Goal: Task Accomplishment & Management: Complete application form

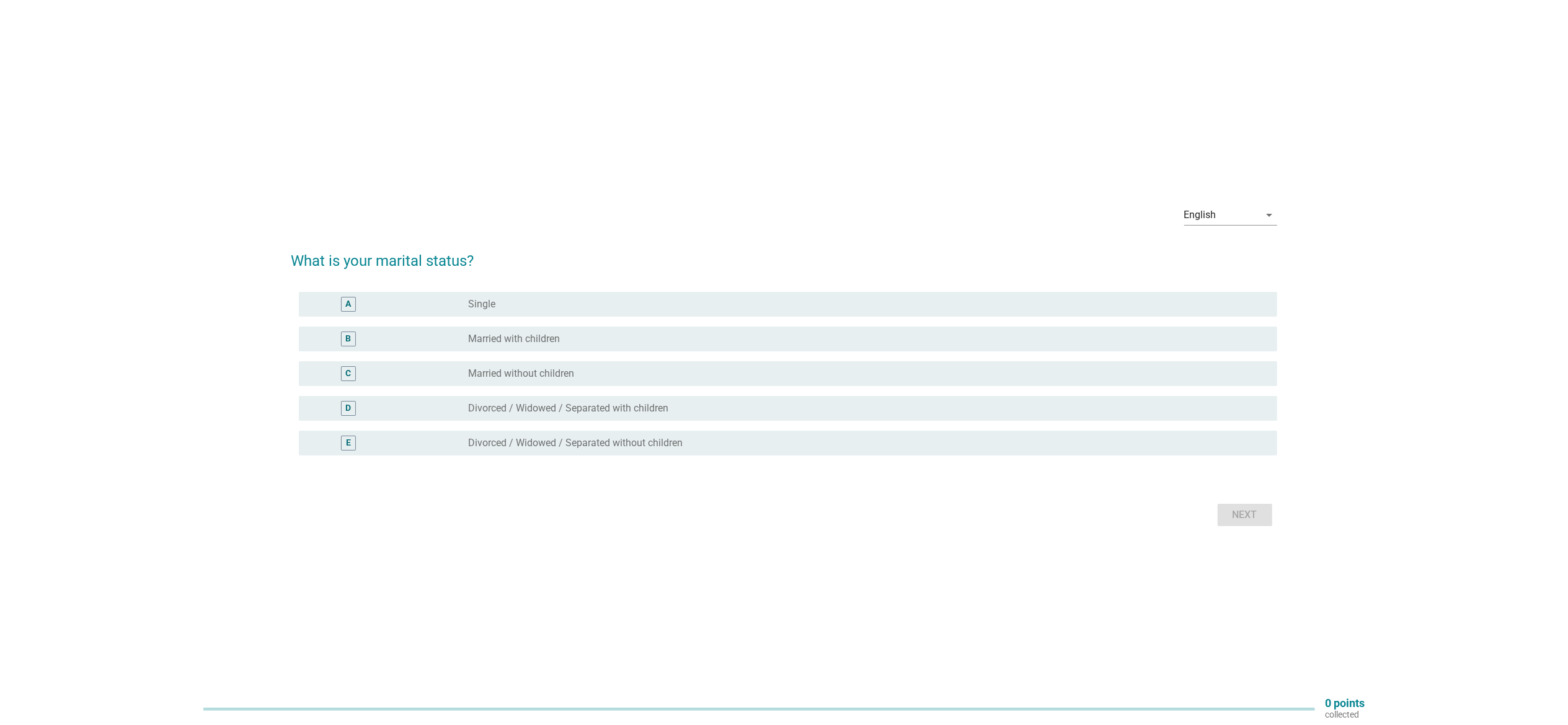
click at [509, 336] on label "Married with children" at bounding box center [513, 339] width 92 height 13
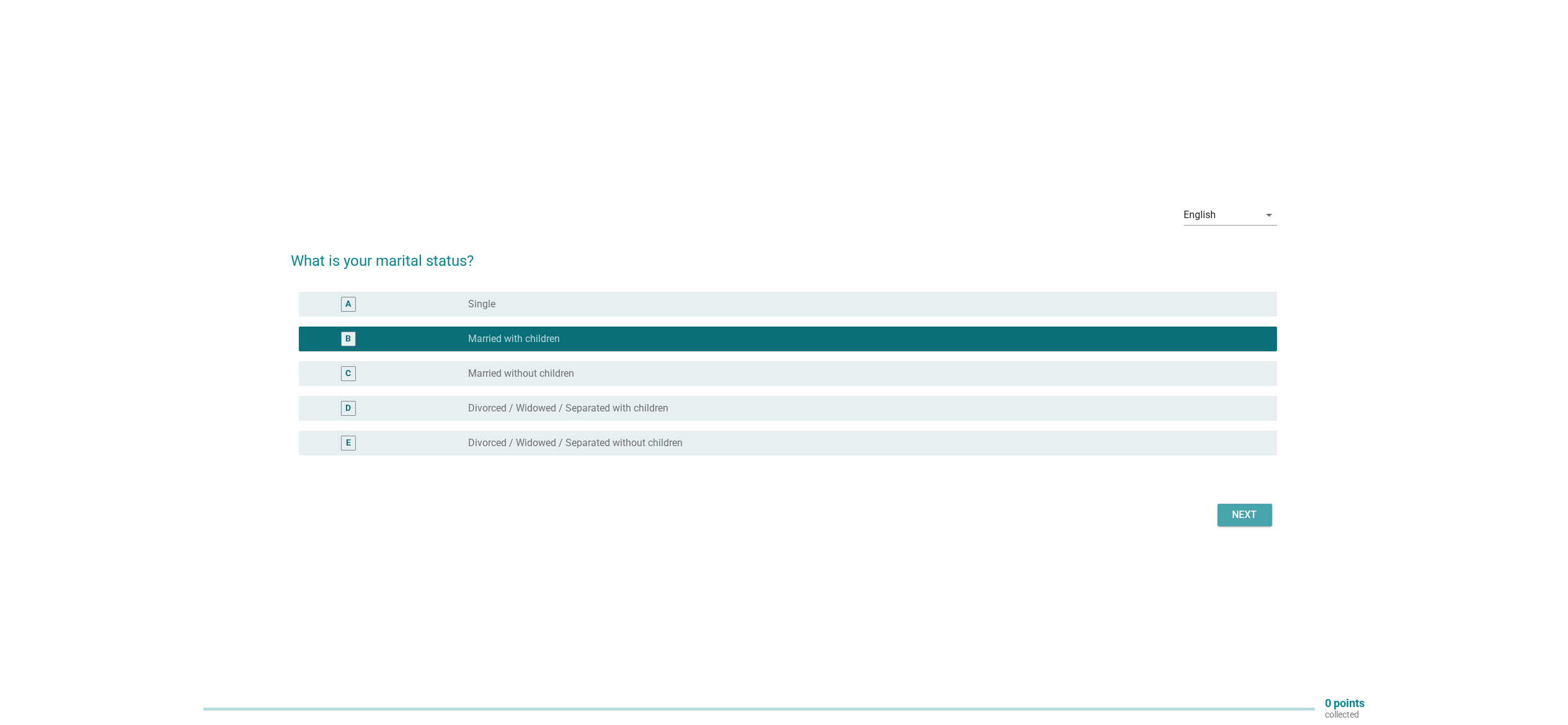
click at [1236, 508] on div "Next" at bounding box center [1244, 515] width 35 height 15
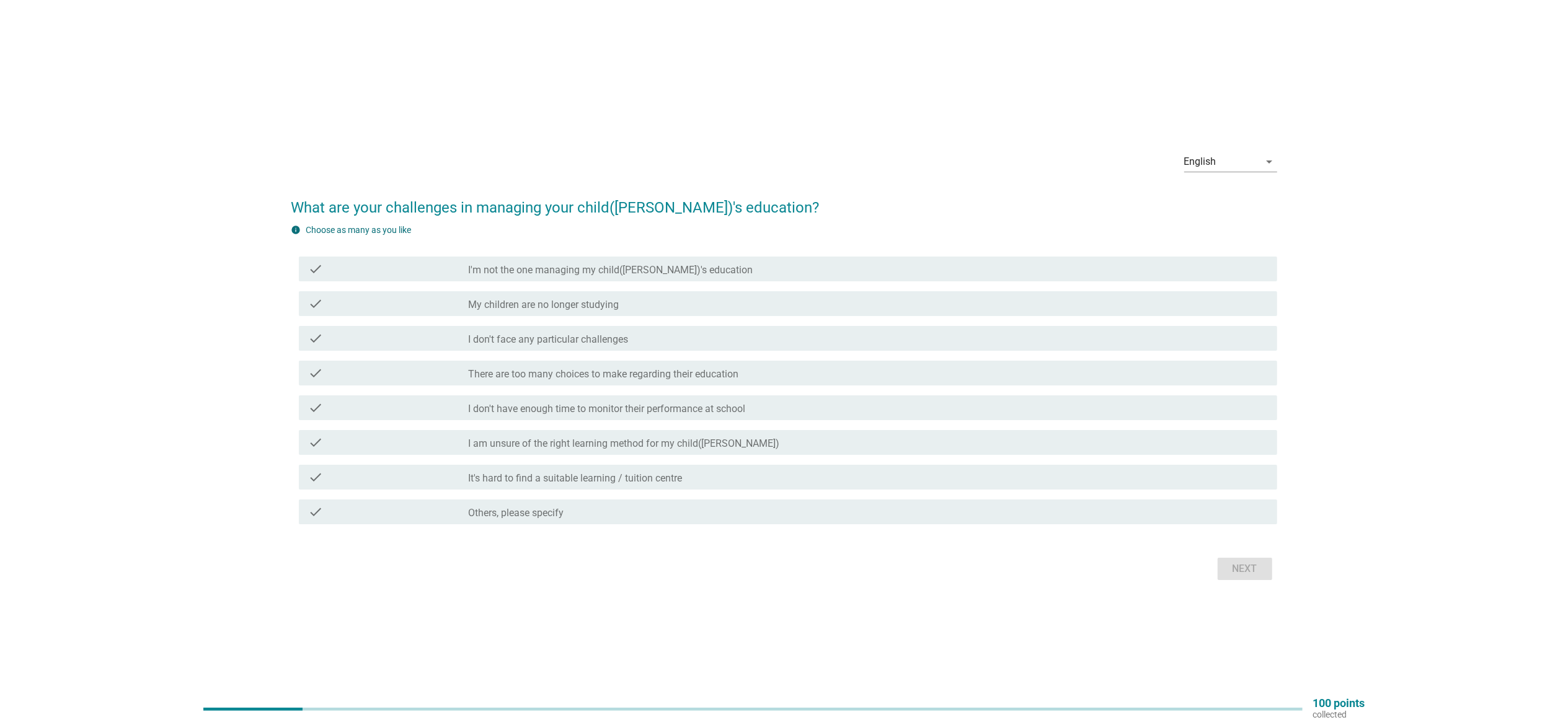
click at [564, 472] on label "It's hard to find a suitable learning / tuition centre" at bounding box center [575, 478] width 214 height 13
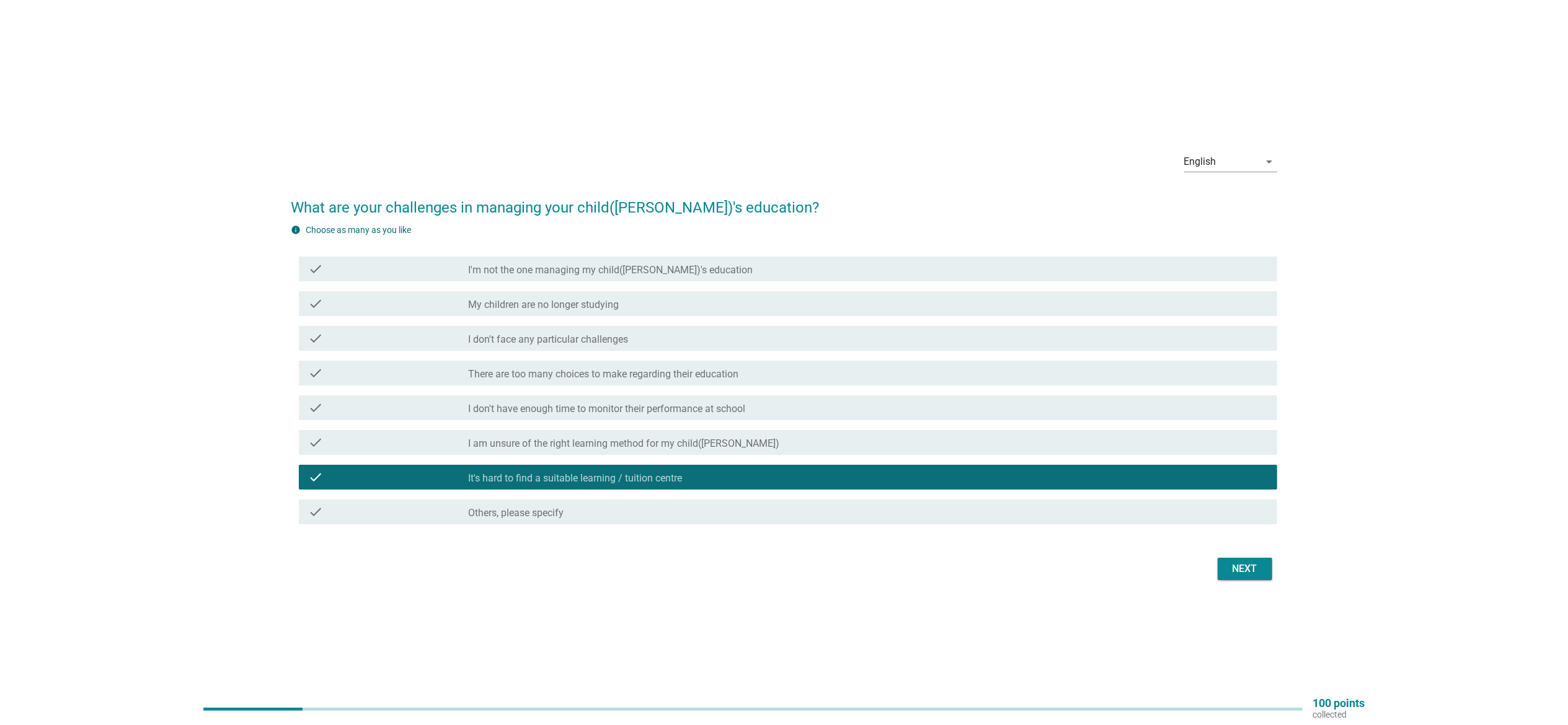
click at [561, 376] on label "There are too many choices to make regarding their education" at bounding box center [603, 374] width 271 height 13
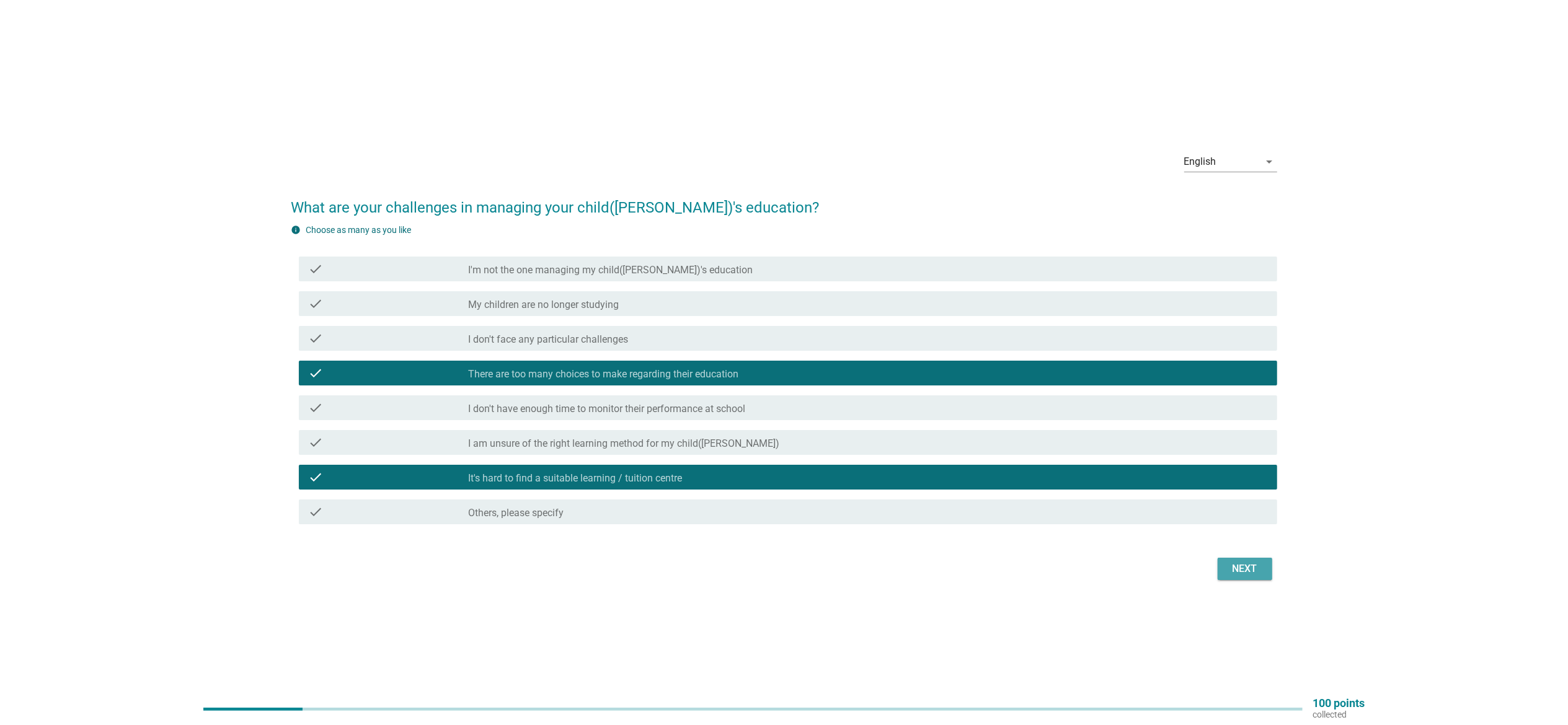
click at [1251, 568] on div "Next" at bounding box center [1244, 569] width 35 height 15
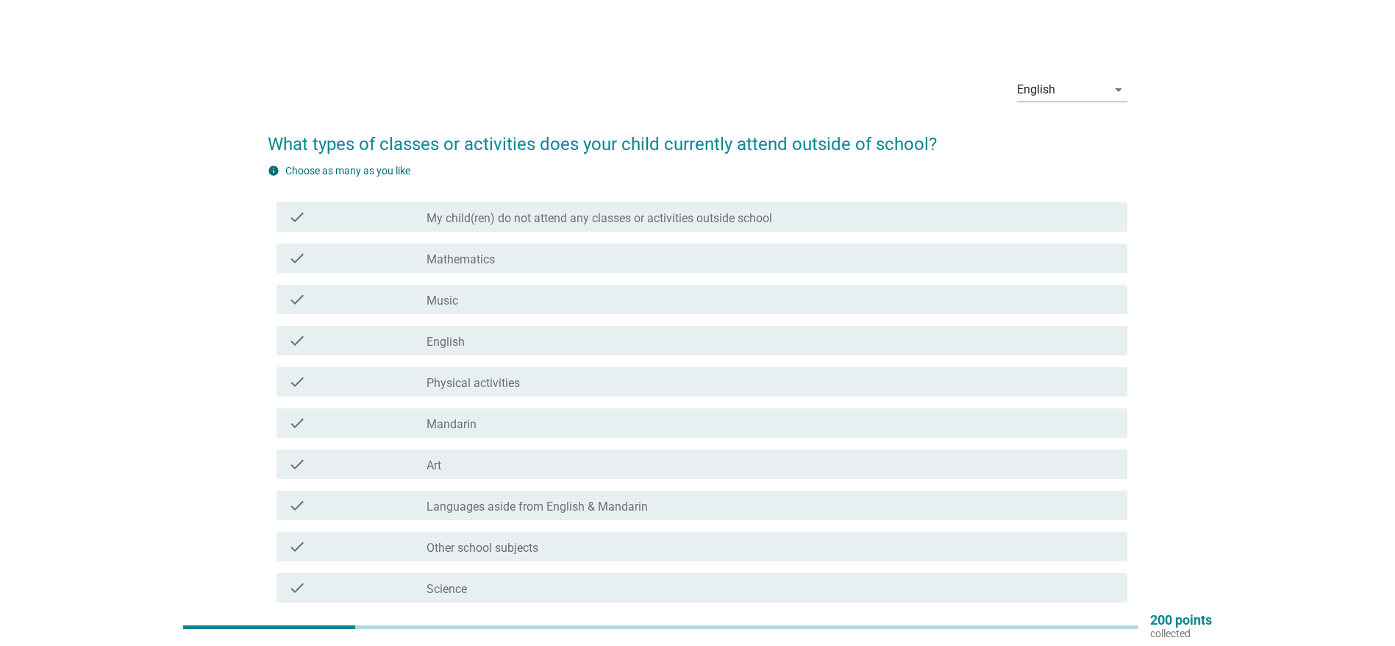
drag, startPoint x: 1711, startPoint y: 1, endPoint x: 97, endPoint y: 394, distance: 1660.6
click at [97, 394] on div "English arrow_drop_down What types of classes or activities does your child cur…" at bounding box center [697, 389] width 1325 height 671
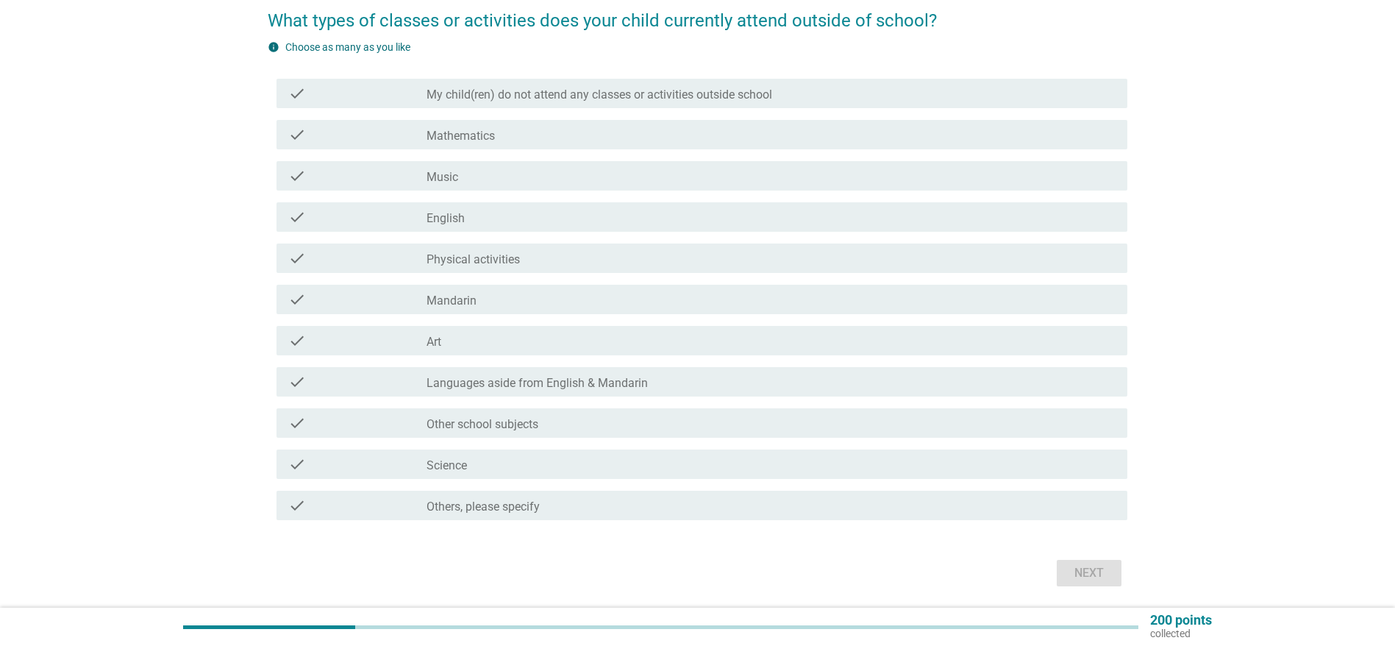
scroll to position [120, 0]
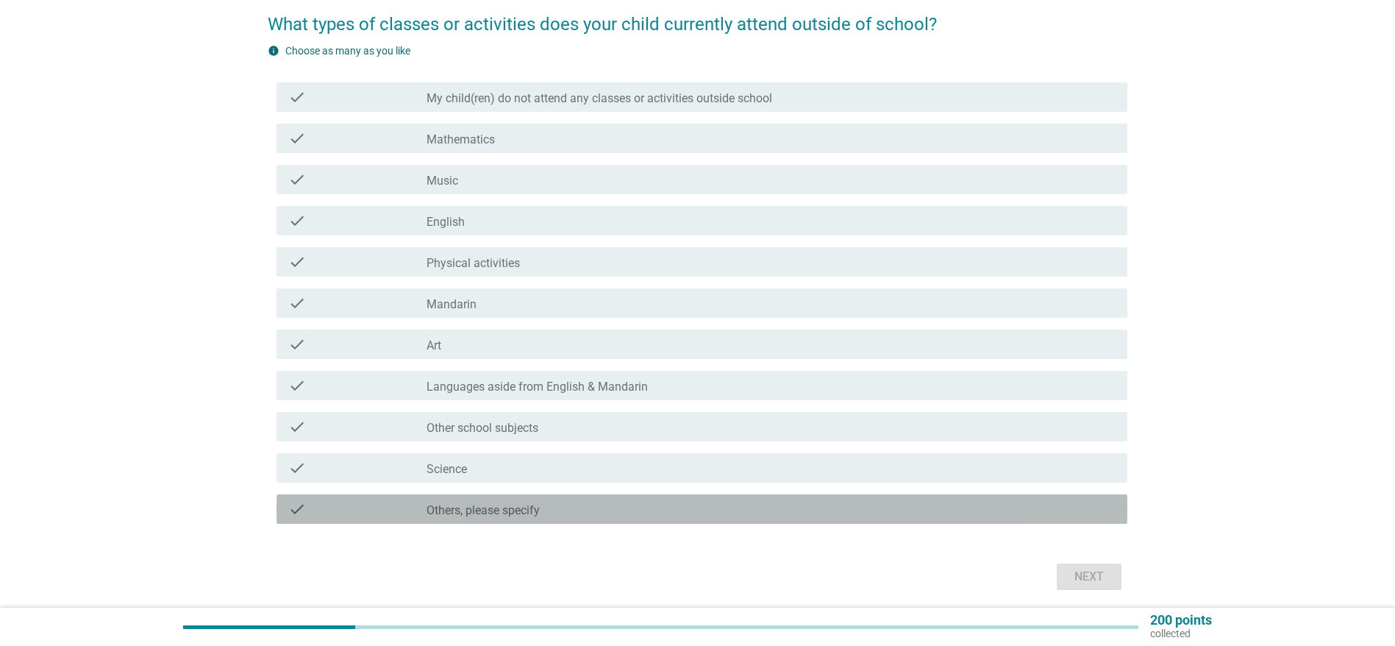
click at [460, 515] on label "Others, please specify" at bounding box center [483, 510] width 113 height 15
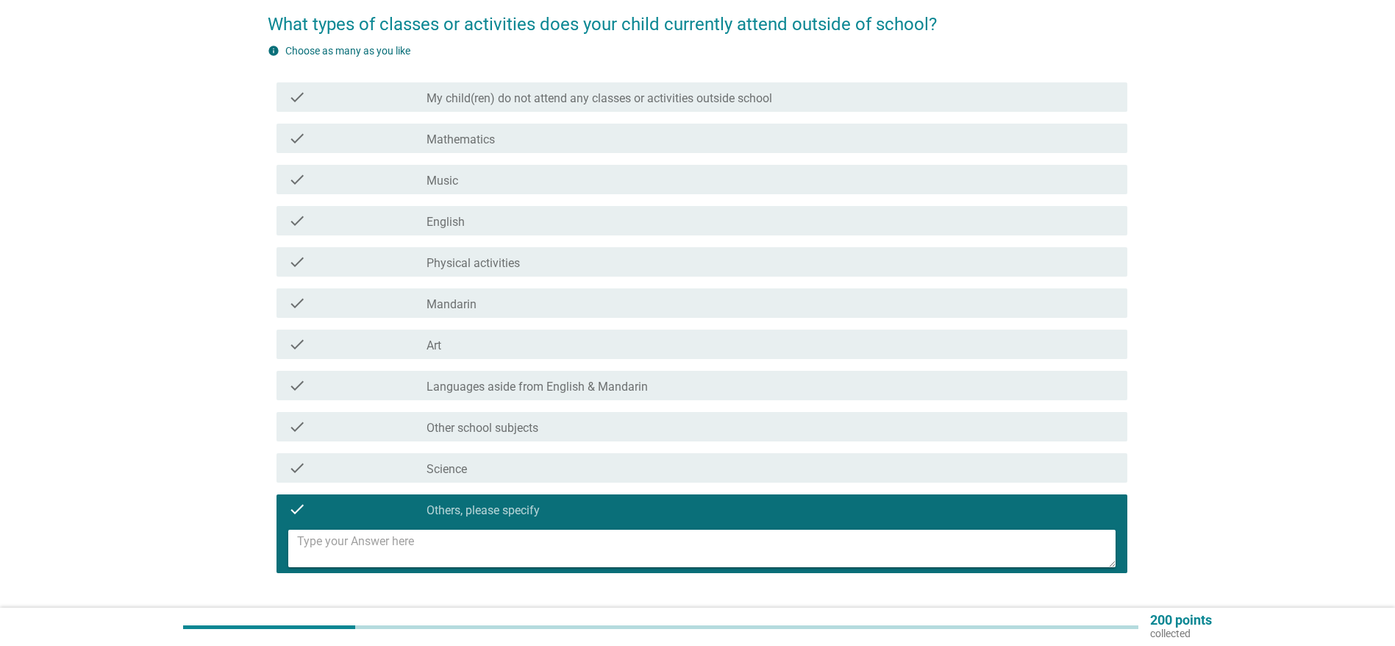
click at [414, 541] on textarea at bounding box center [706, 549] width 819 height 38
type textarea "C"
type textarea "Computer coding"
drag, startPoint x: 1260, startPoint y: 345, endPoint x: 1238, endPoint y: 451, distance: 108.0
click at [1238, 451] on div "English arrow_drop_down What types of classes or activities does your child cur…" at bounding box center [697, 295] width 1325 height 721
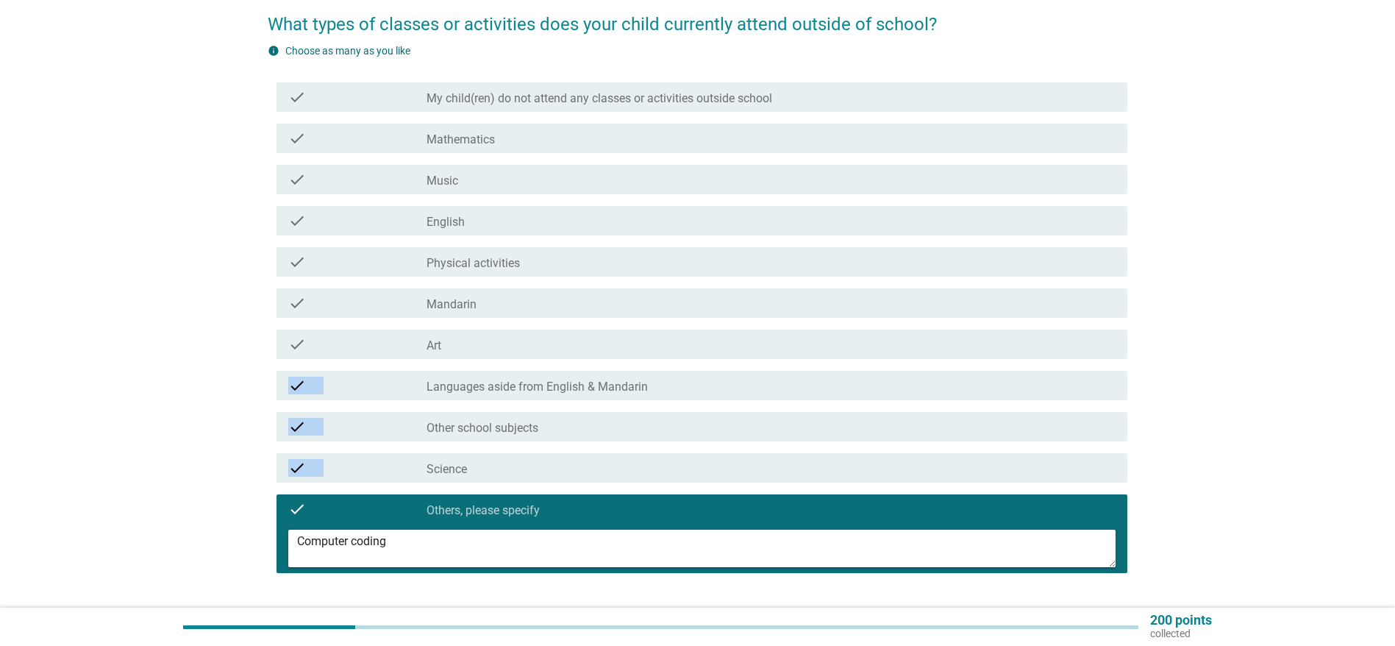
click at [1245, 434] on div "English arrow_drop_down What types of classes or activities does your child cur…" at bounding box center [697, 295] width 1325 height 721
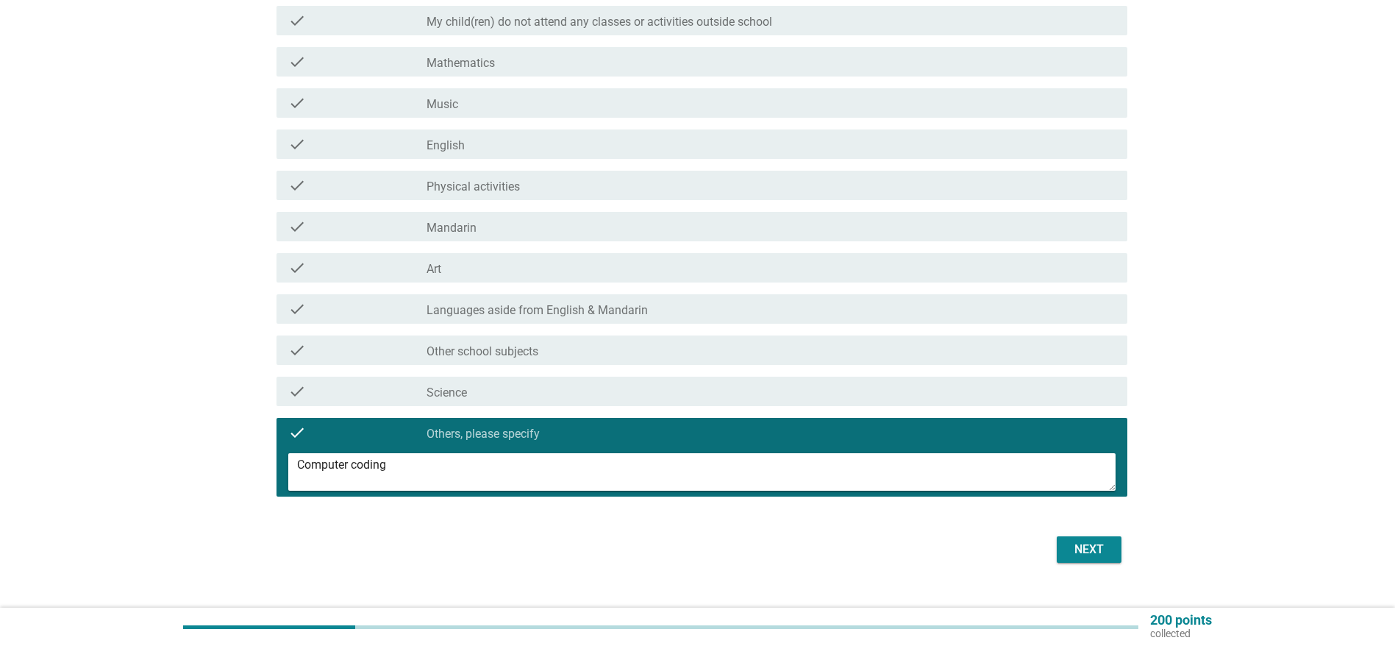
scroll to position [222, 0]
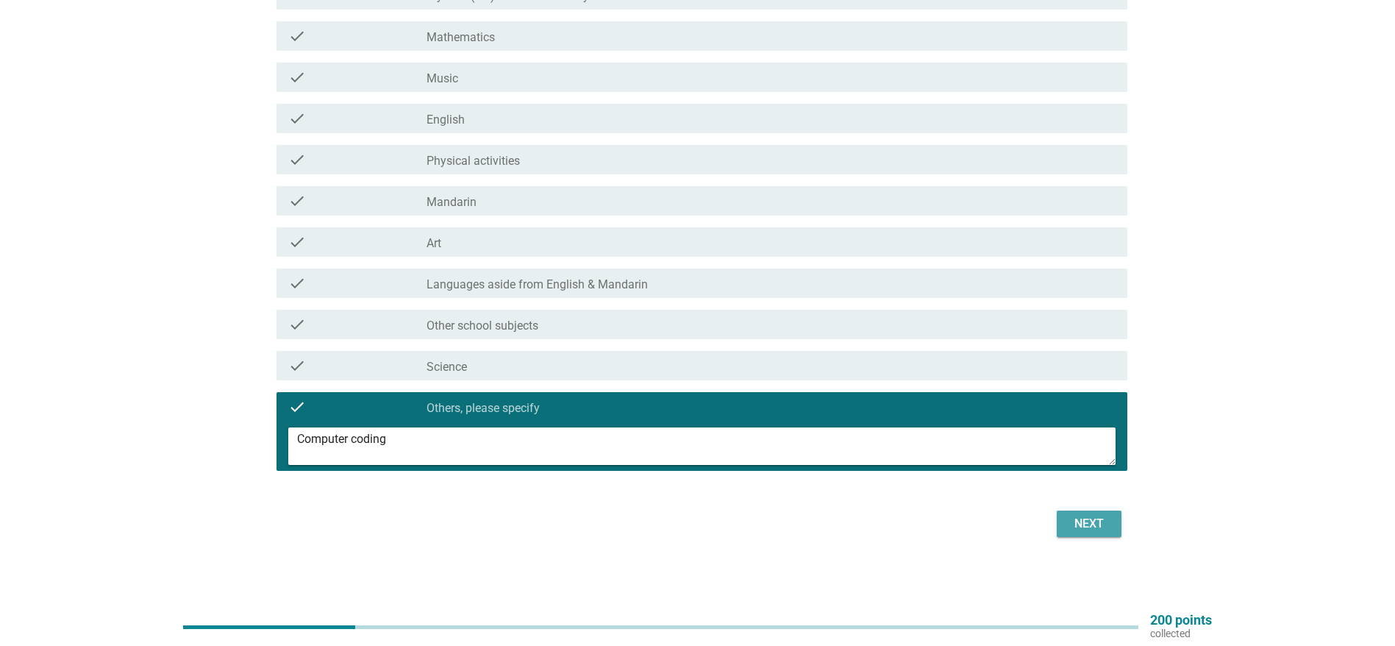
click at [1084, 513] on button "Next" at bounding box center [1089, 523] width 65 height 26
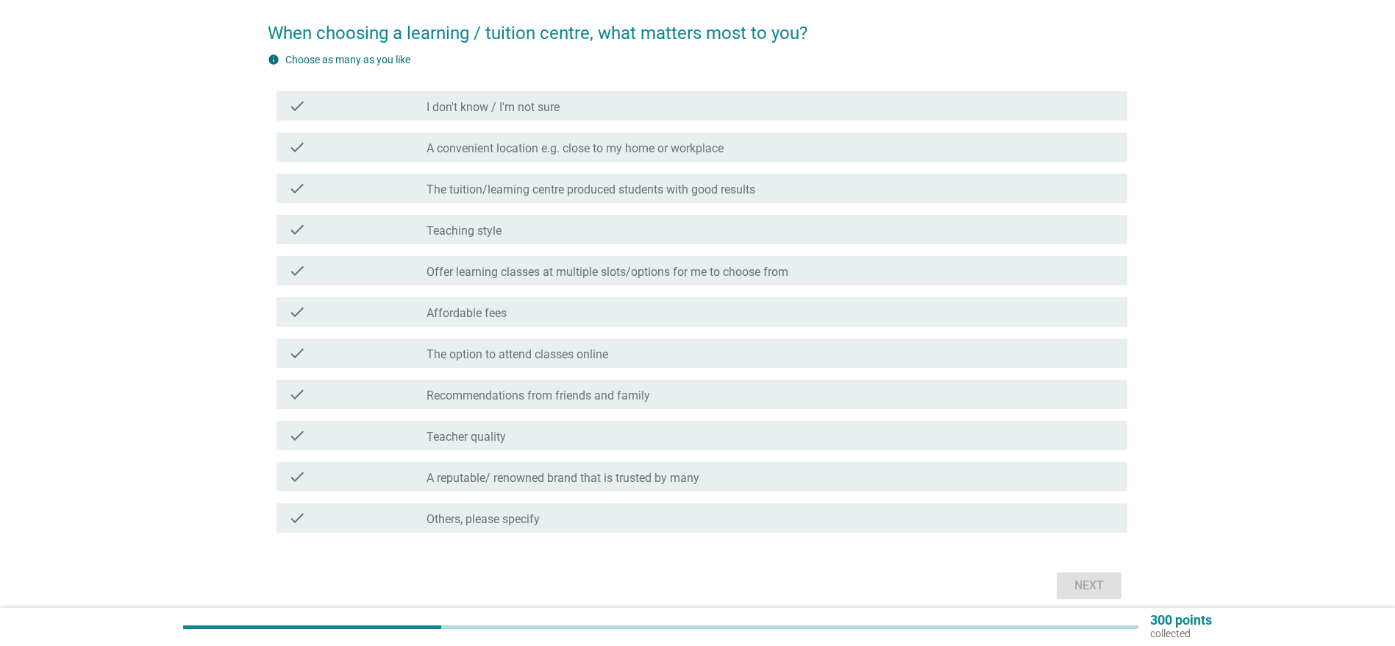
scroll to position [112, 0]
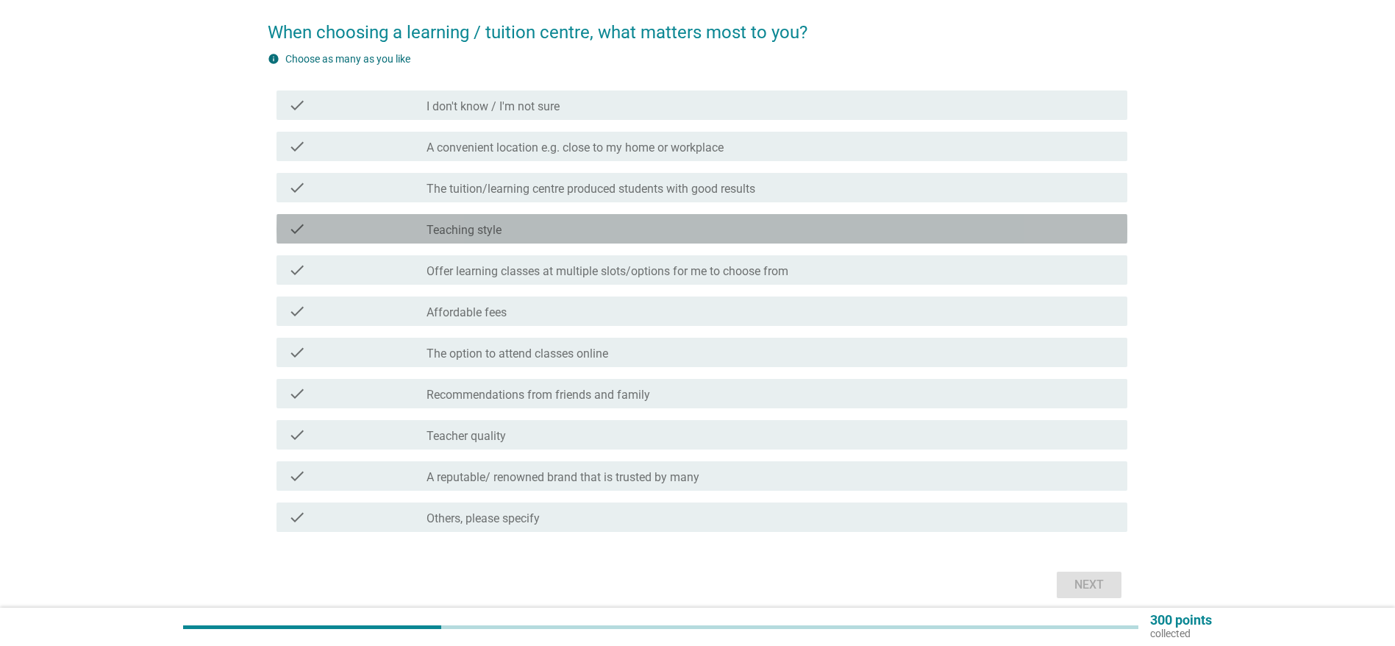
click at [460, 227] on label "Teaching style" at bounding box center [464, 230] width 75 height 15
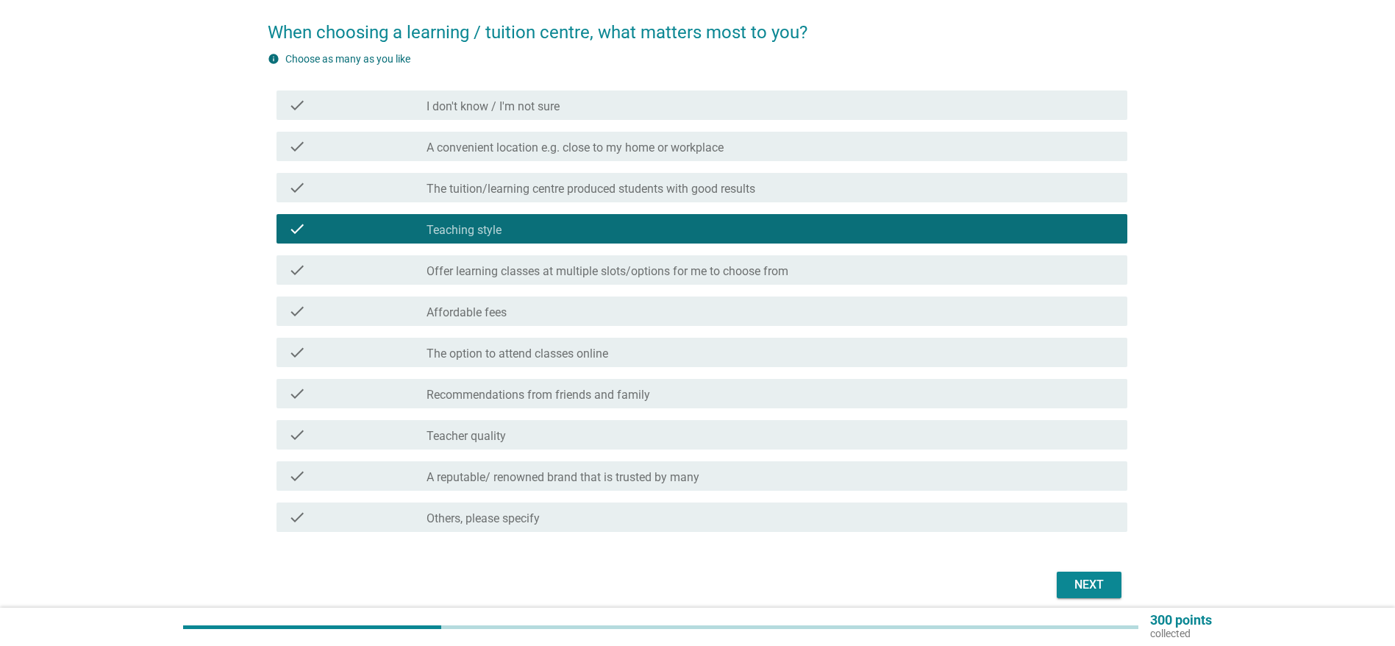
click at [459, 151] on label "A convenient location e.g. close to my home or workplace" at bounding box center [575, 147] width 297 height 15
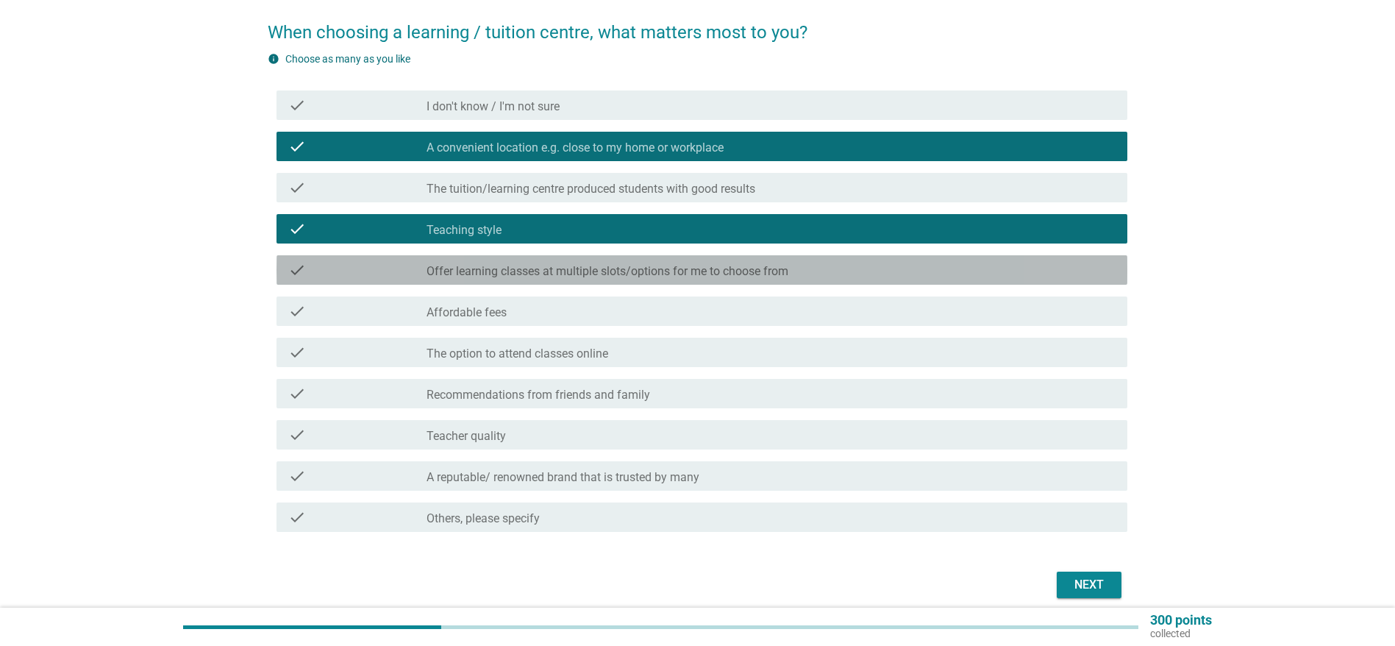
click at [445, 274] on label "Offer learning classes at multiple slots/options for me to choose from" at bounding box center [608, 271] width 362 height 15
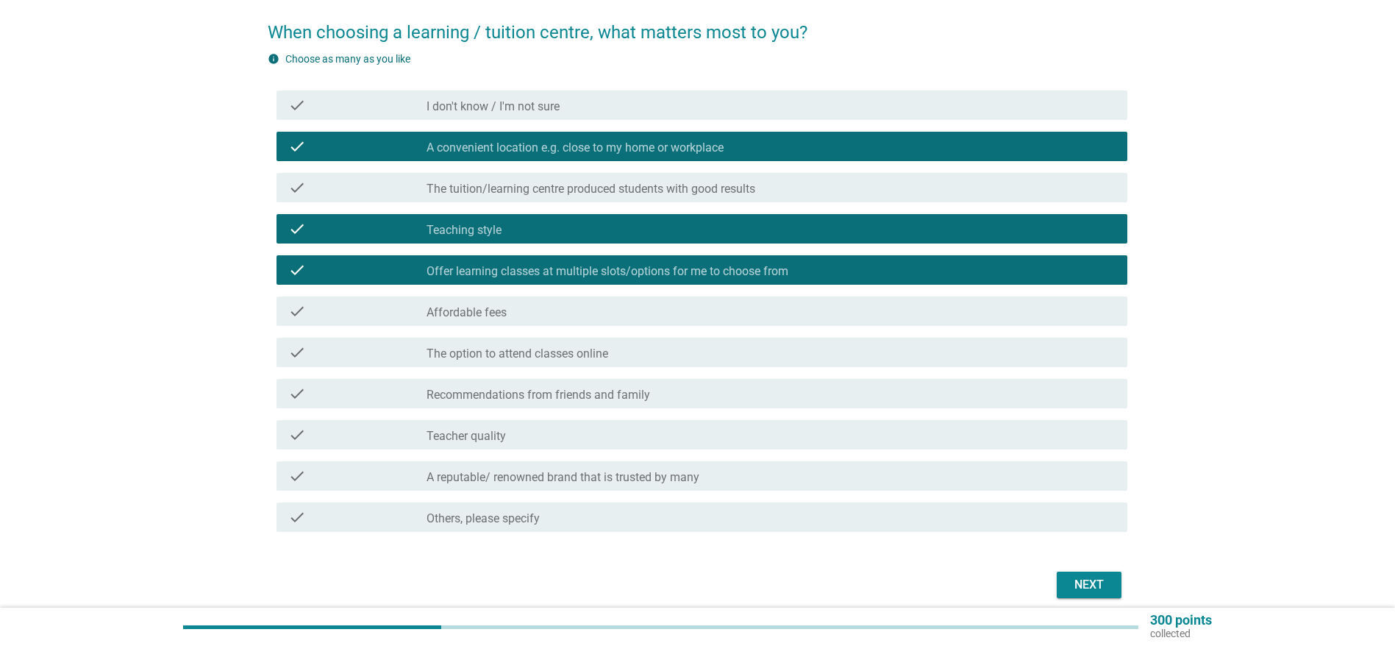
click at [436, 352] on label "The option to attend classes online" at bounding box center [518, 353] width 182 height 15
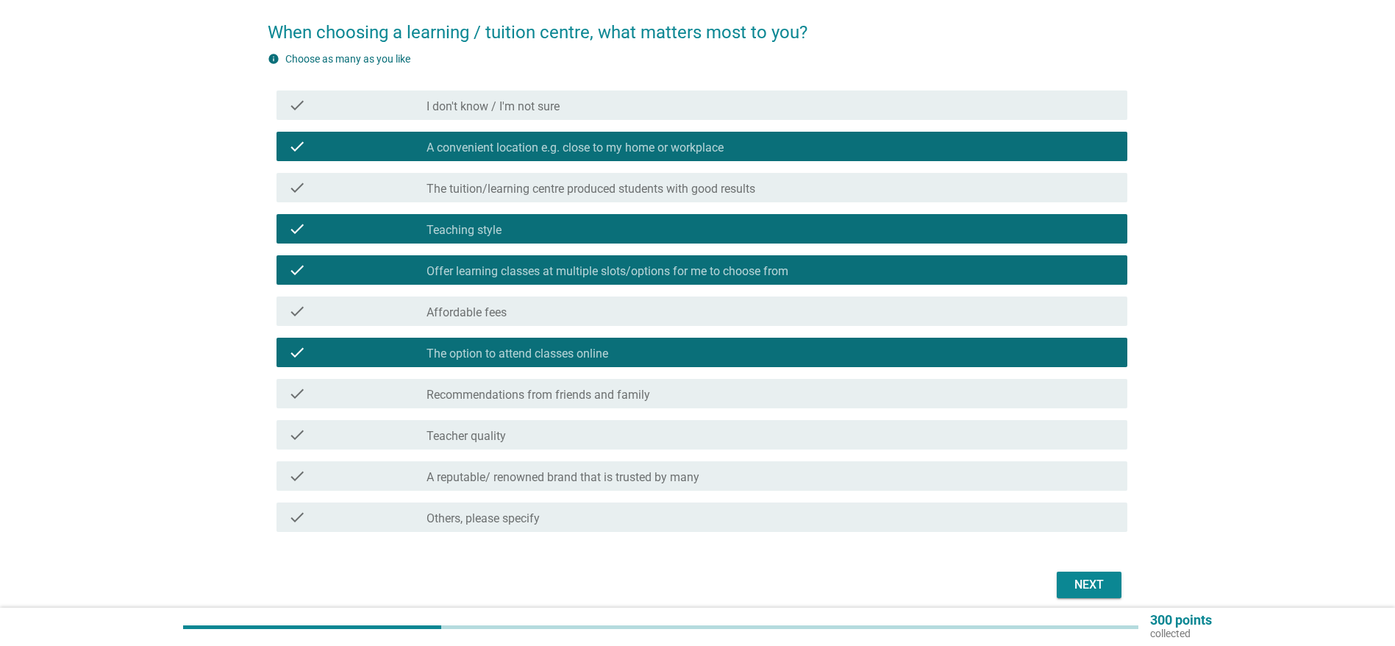
click at [432, 435] on label "Teacher quality" at bounding box center [466, 436] width 79 height 15
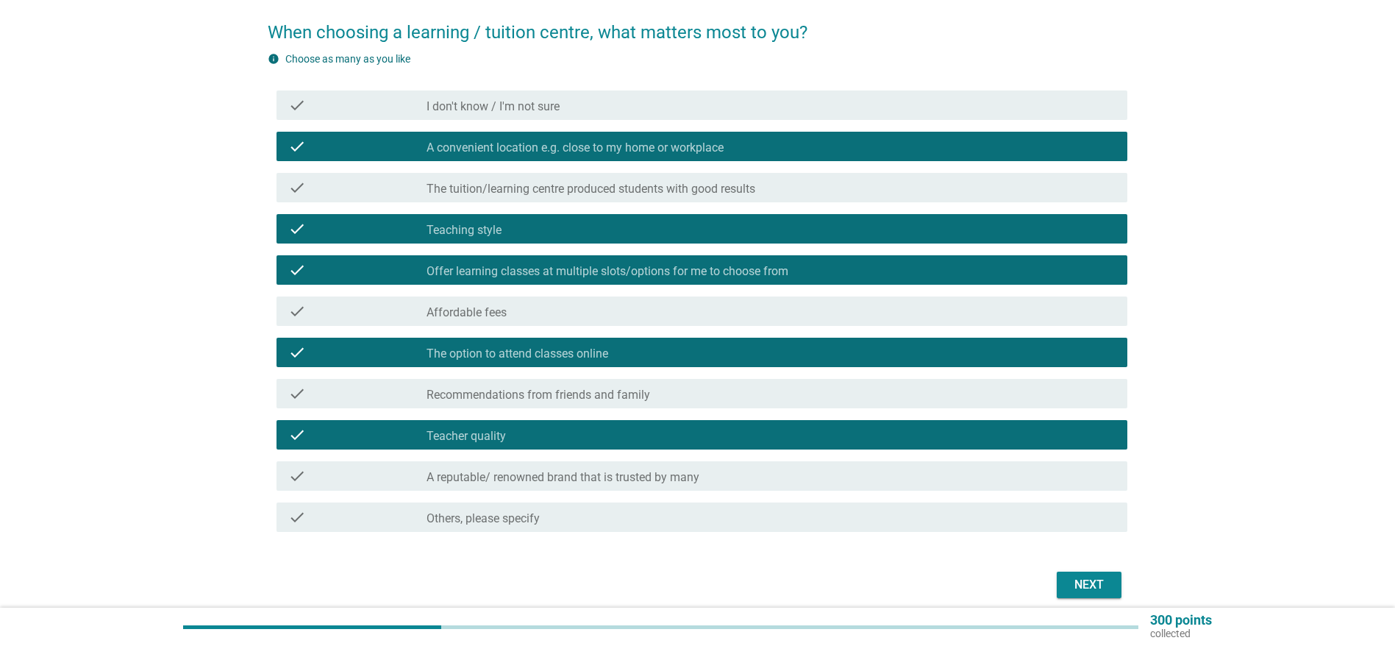
click at [1070, 582] on div "Next" at bounding box center [1089, 585] width 41 height 18
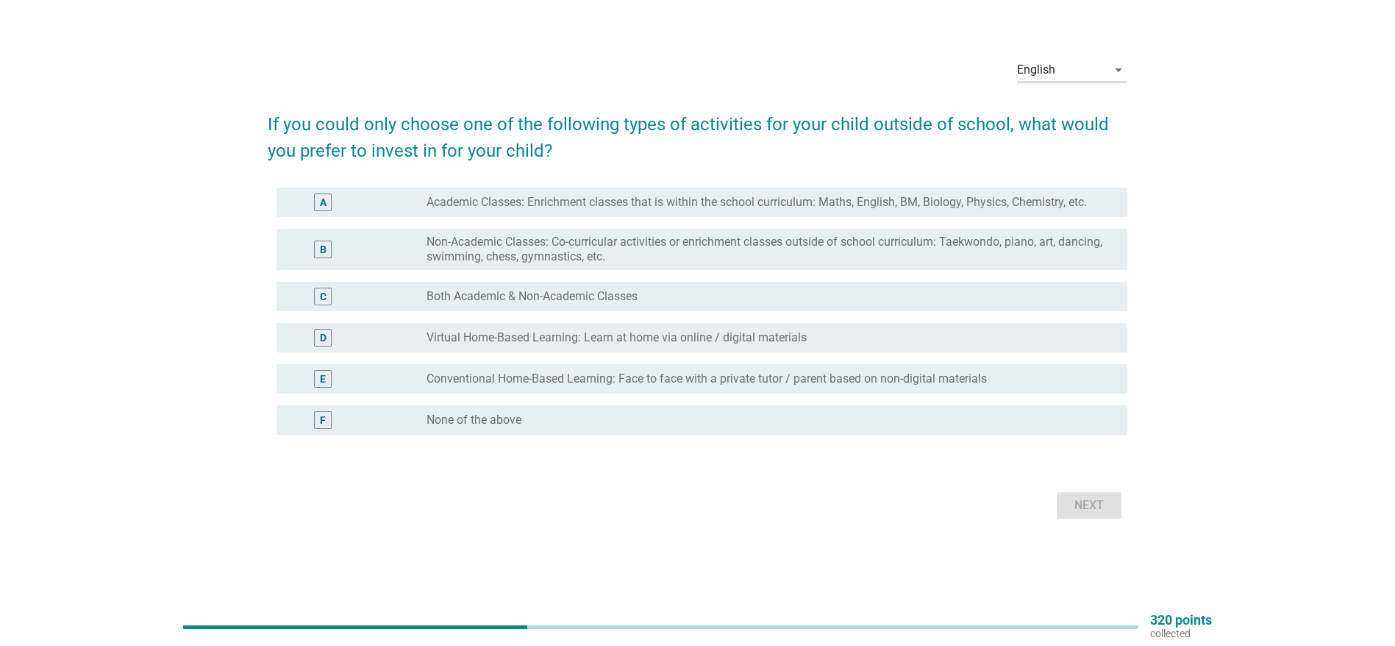
scroll to position [0, 0]
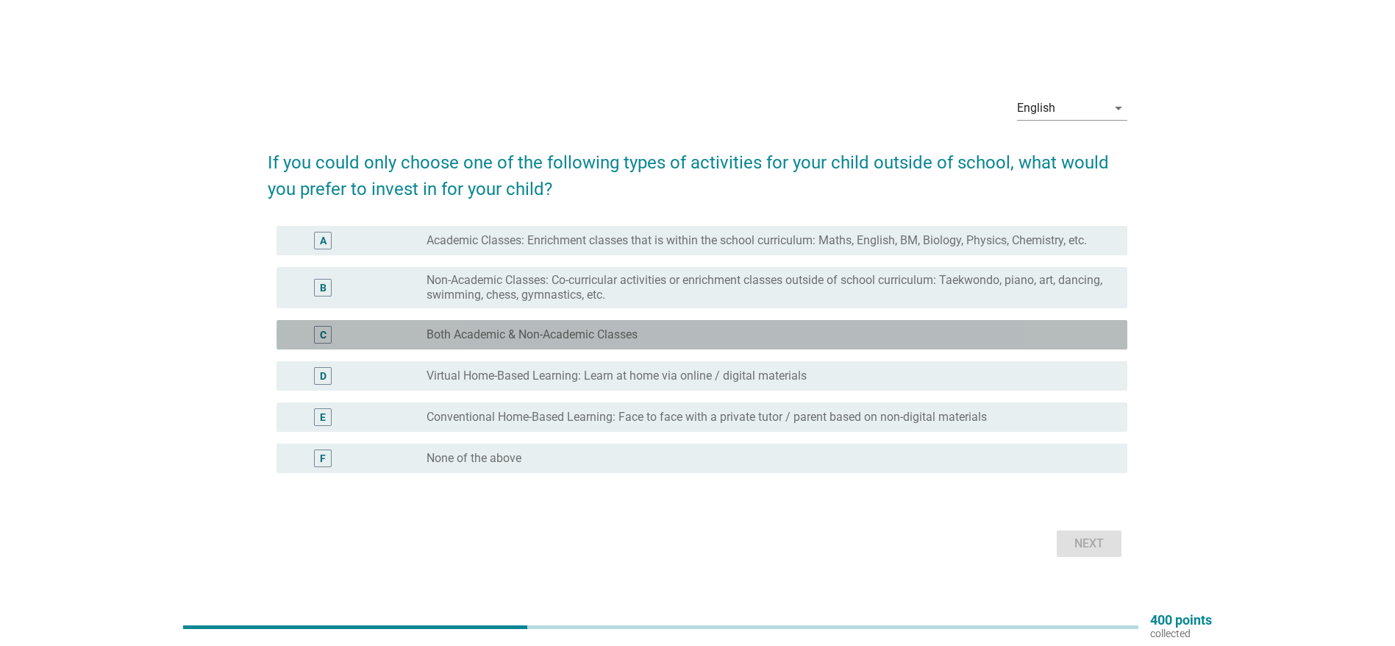
click at [446, 335] on label "Both Academic & Non-Academic Classes" at bounding box center [532, 334] width 211 height 15
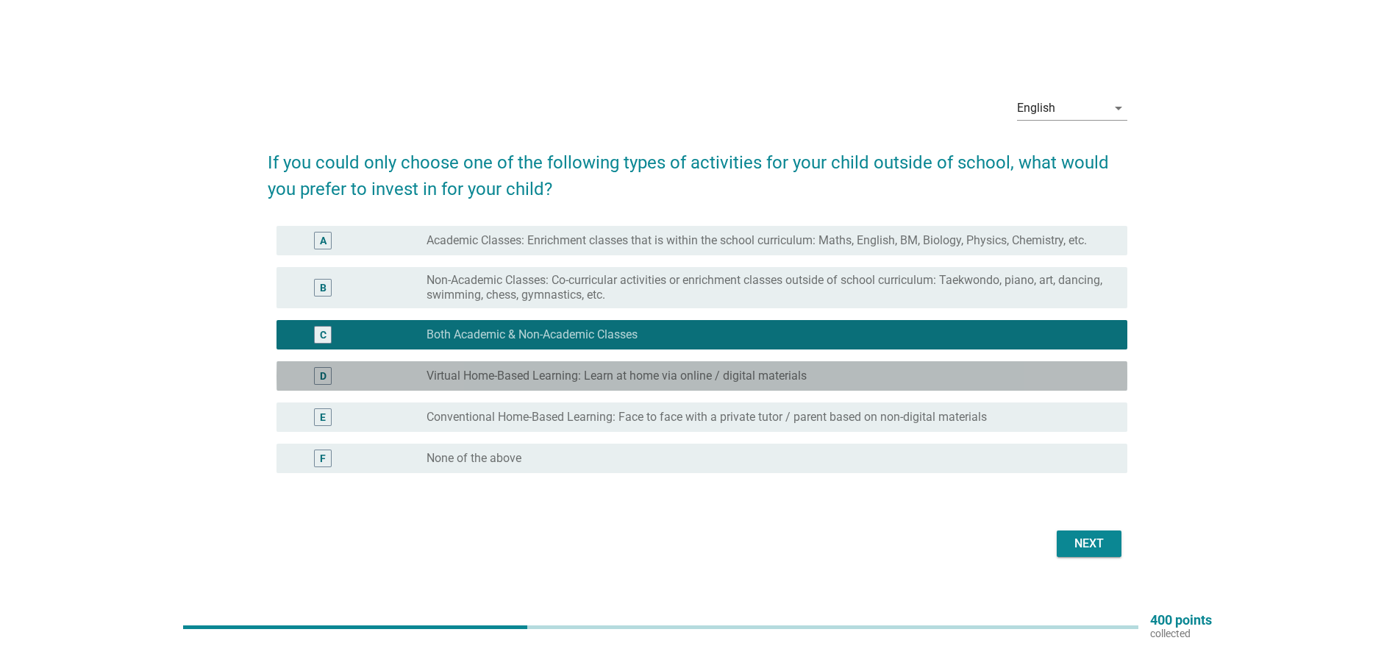
click at [454, 374] on label "Virtual Home-Based Learning: Learn at home via online / digital materials" at bounding box center [617, 375] width 380 height 15
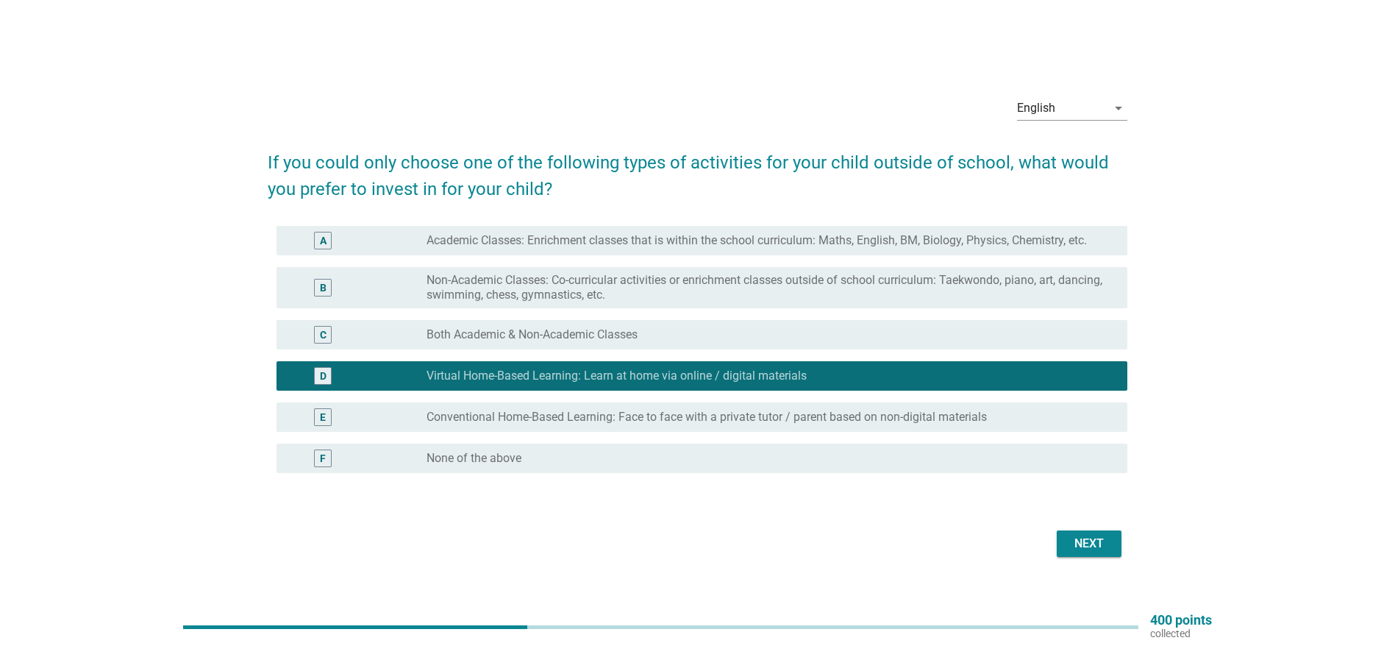
click at [449, 338] on label "Both Academic & Non-Academic Classes" at bounding box center [532, 334] width 211 height 15
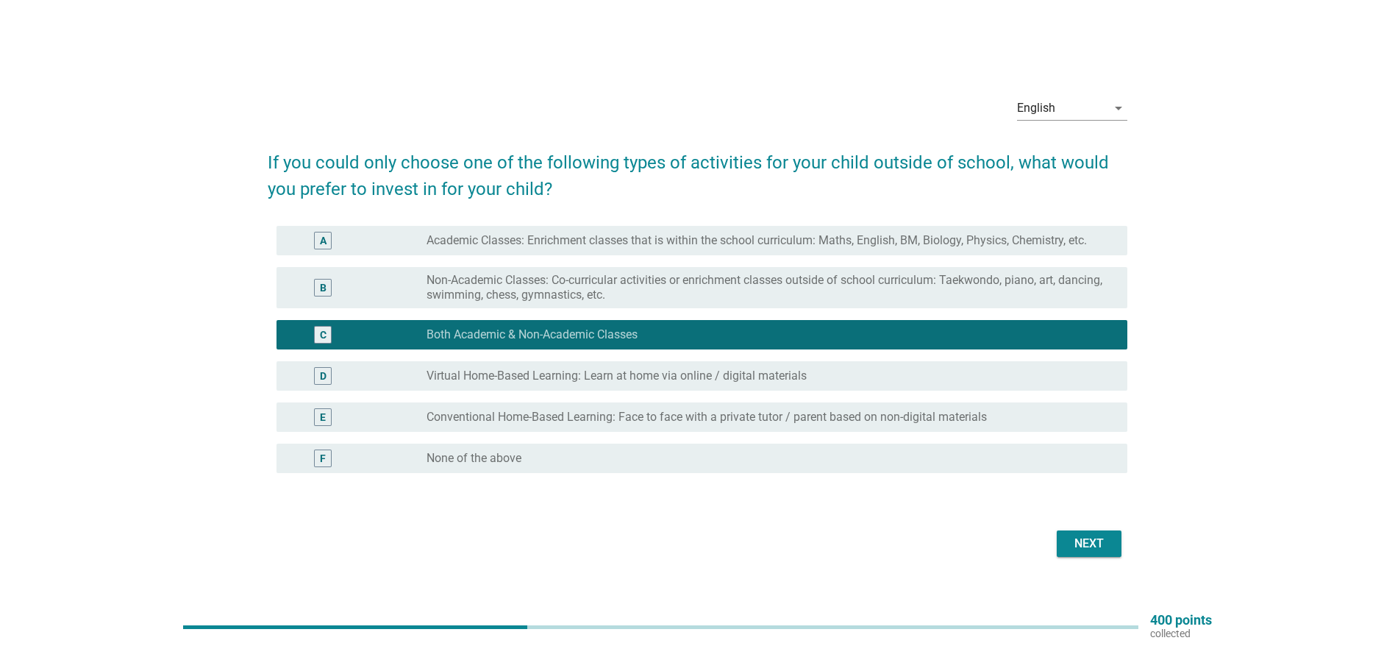
click at [452, 379] on label "Virtual Home-Based Learning: Learn at home via online / digital materials" at bounding box center [617, 375] width 380 height 15
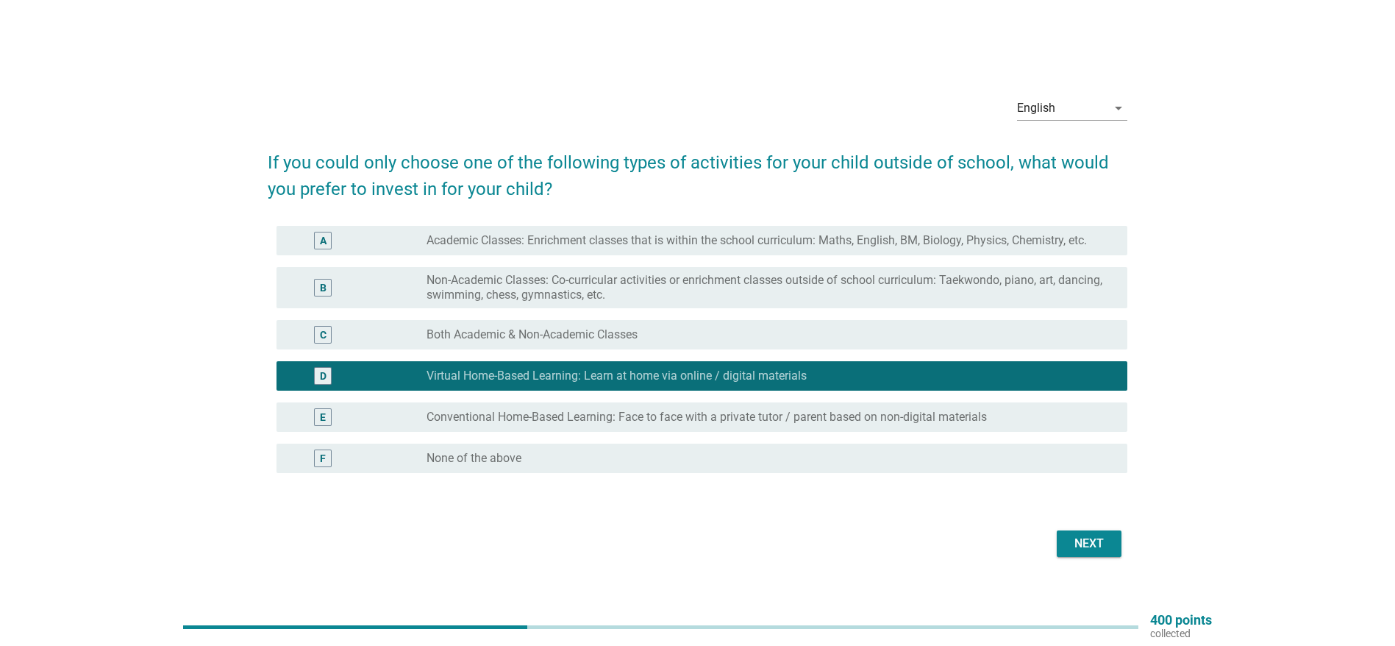
click at [1082, 543] on div "Next" at bounding box center [1089, 544] width 41 height 18
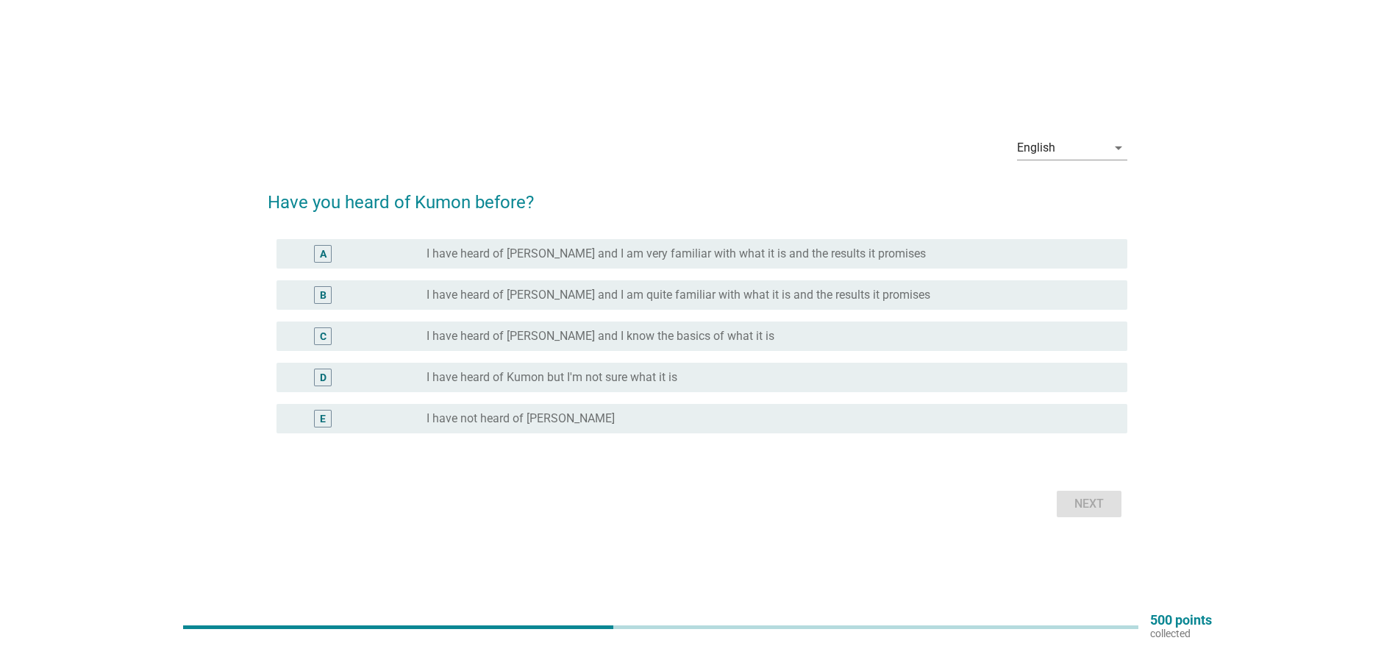
click at [530, 320] on div "C radio_button_unchecked I have heard of [PERSON_NAME] and I know the basics of…" at bounding box center [698, 335] width 860 height 41
click at [524, 327] on div "radio_button_unchecked I have heard of [PERSON_NAME] and I know the basics of w…" at bounding box center [771, 336] width 689 height 18
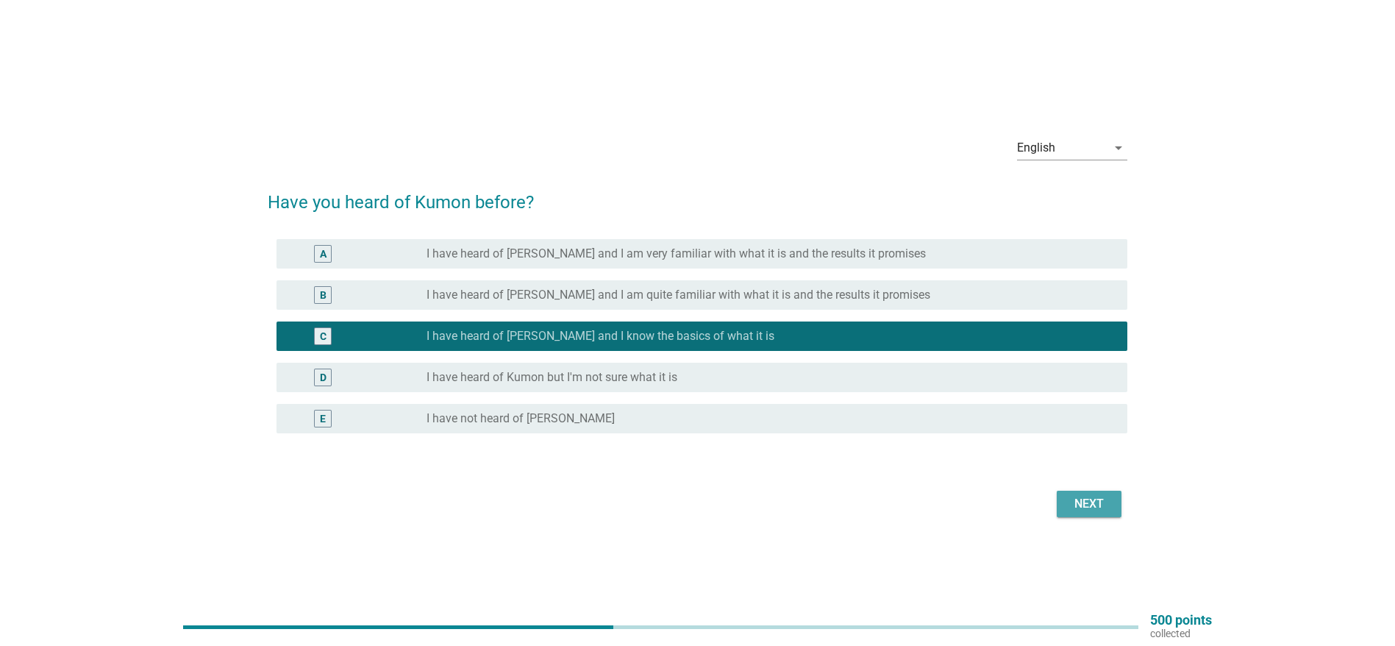
click at [1091, 501] on div "Next" at bounding box center [1089, 504] width 41 height 18
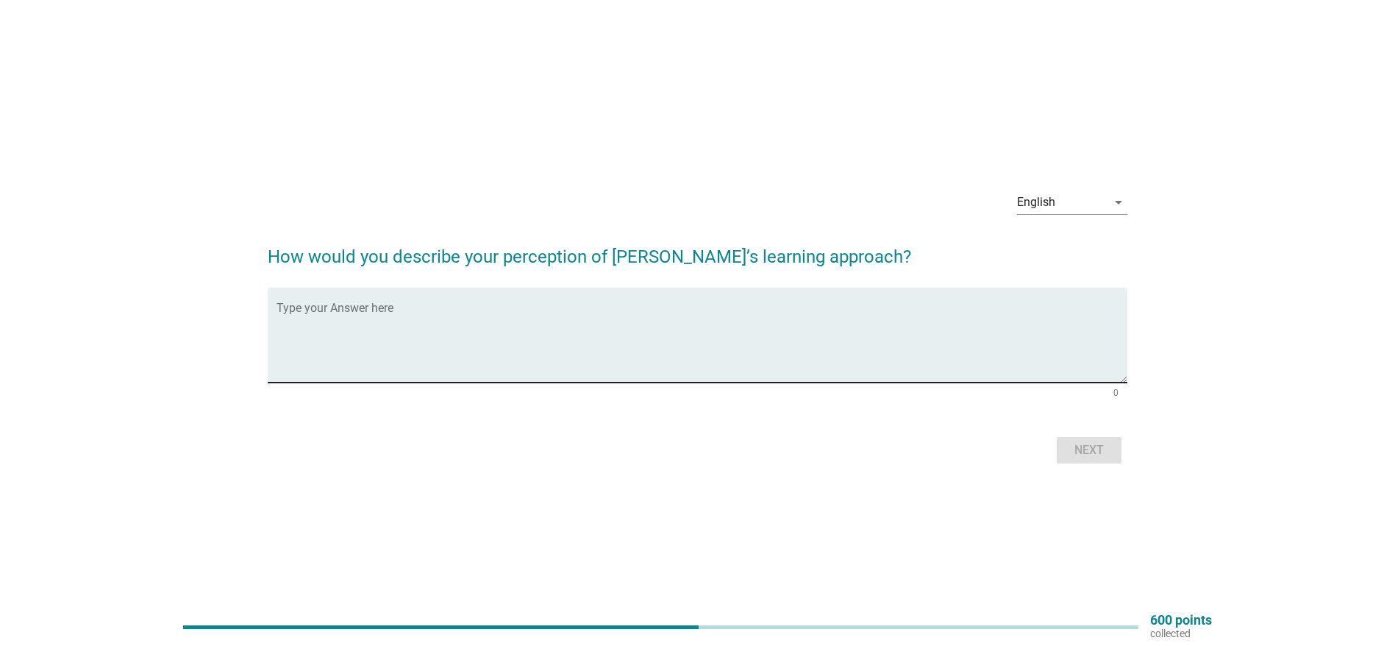
click at [437, 338] on textarea "Type your Answer here" at bounding box center [702, 343] width 851 height 77
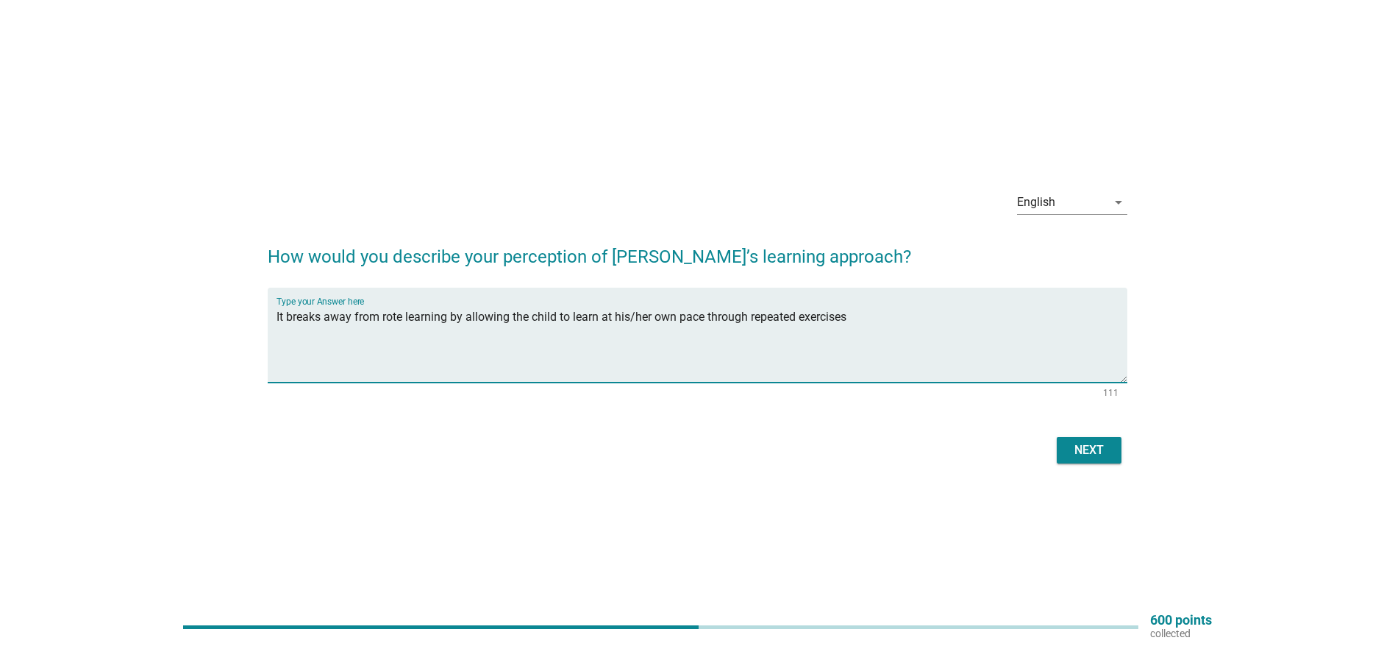
type textarea "It breaks away from rote learning by allowing the child to learn at his/her own…"
click at [1087, 454] on div "Next" at bounding box center [1089, 450] width 41 height 18
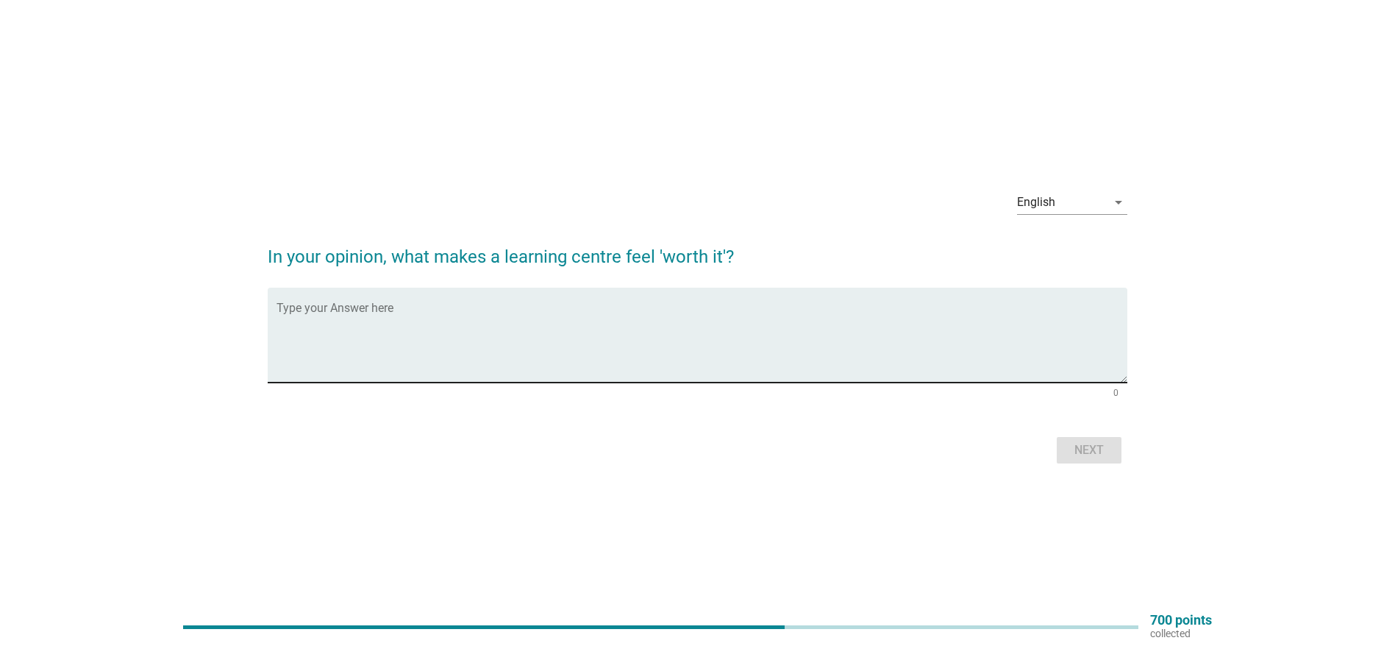
click at [433, 319] on textarea "Type your Answer here" at bounding box center [702, 343] width 851 height 77
click at [329, 473] on div "English arrow_drop_down In your opinion, what makes a learning centre feel 'wor…" at bounding box center [697, 323] width 883 height 313
click at [634, 318] on textarea "The child is engaged in the learning process and picks up learning" at bounding box center [702, 343] width 851 height 77
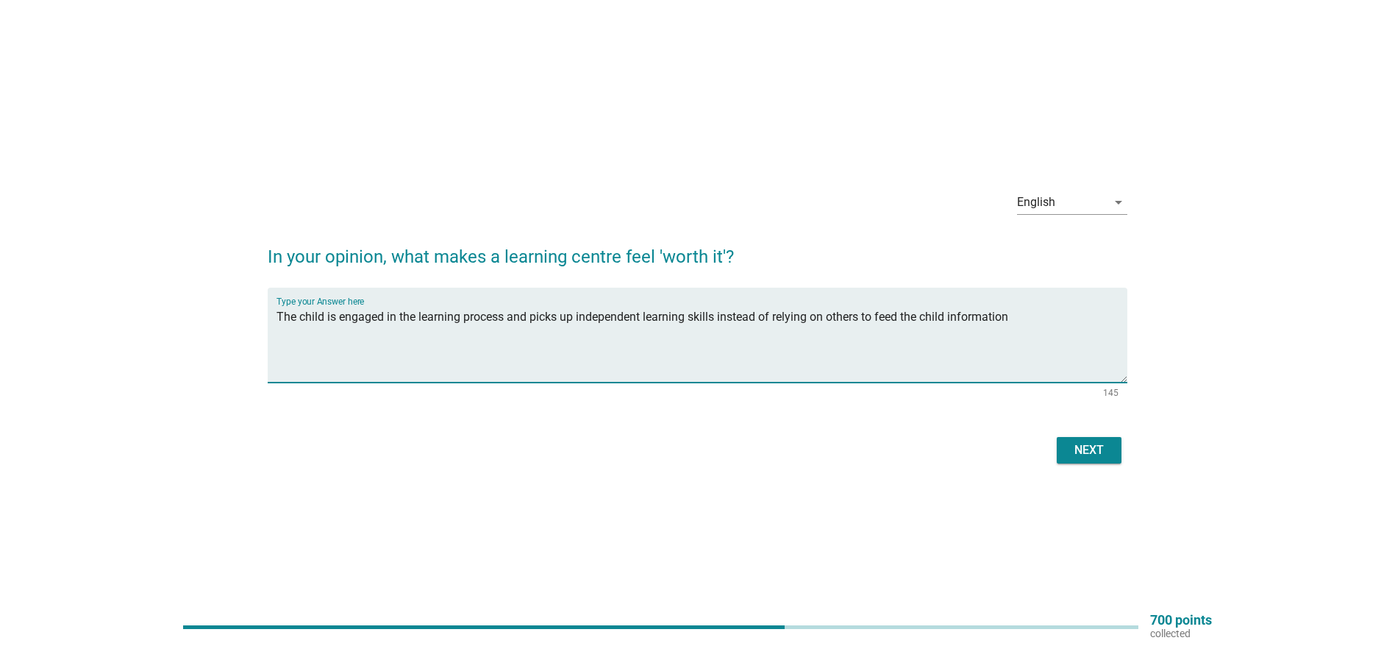
type textarea "The child is engaged in the learning process and picks up independent learning …"
click at [1093, 441] on div "Next" at bounding box center [1089, 450] width 41 height 18
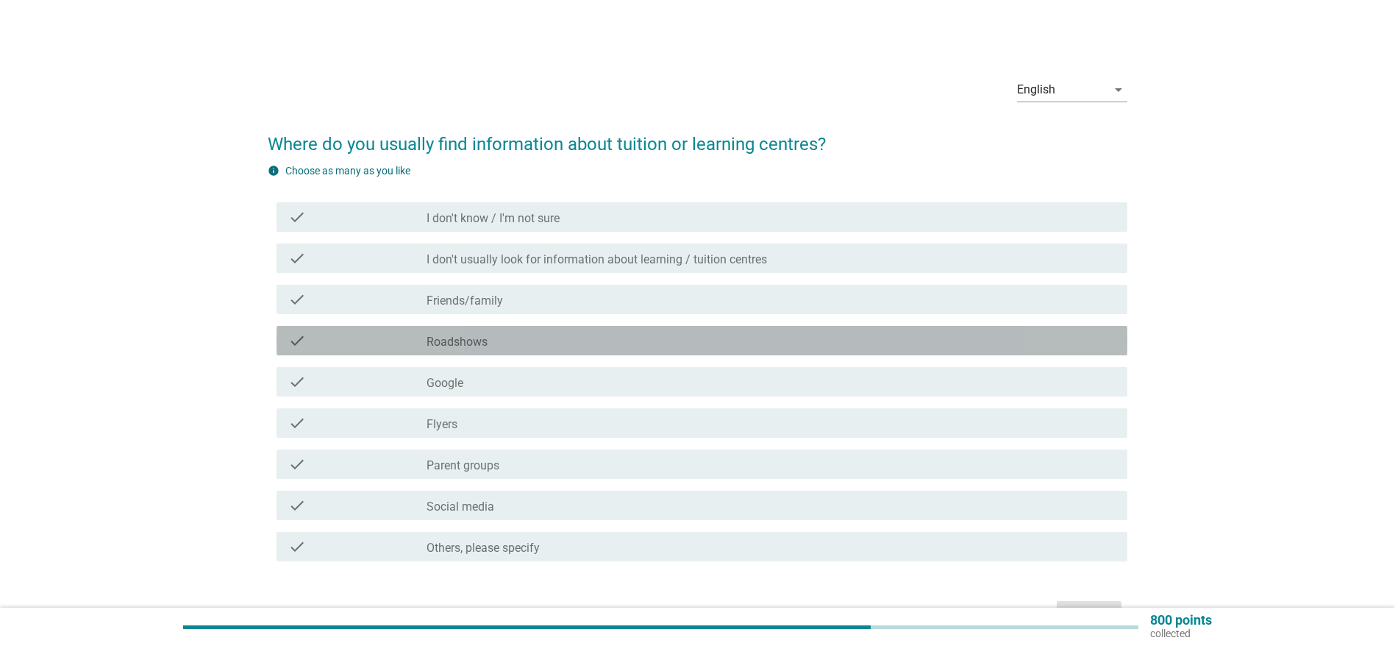
click at [443, 338] on label "Roadshows" at bounding box center [457, 342] width 61 height 15
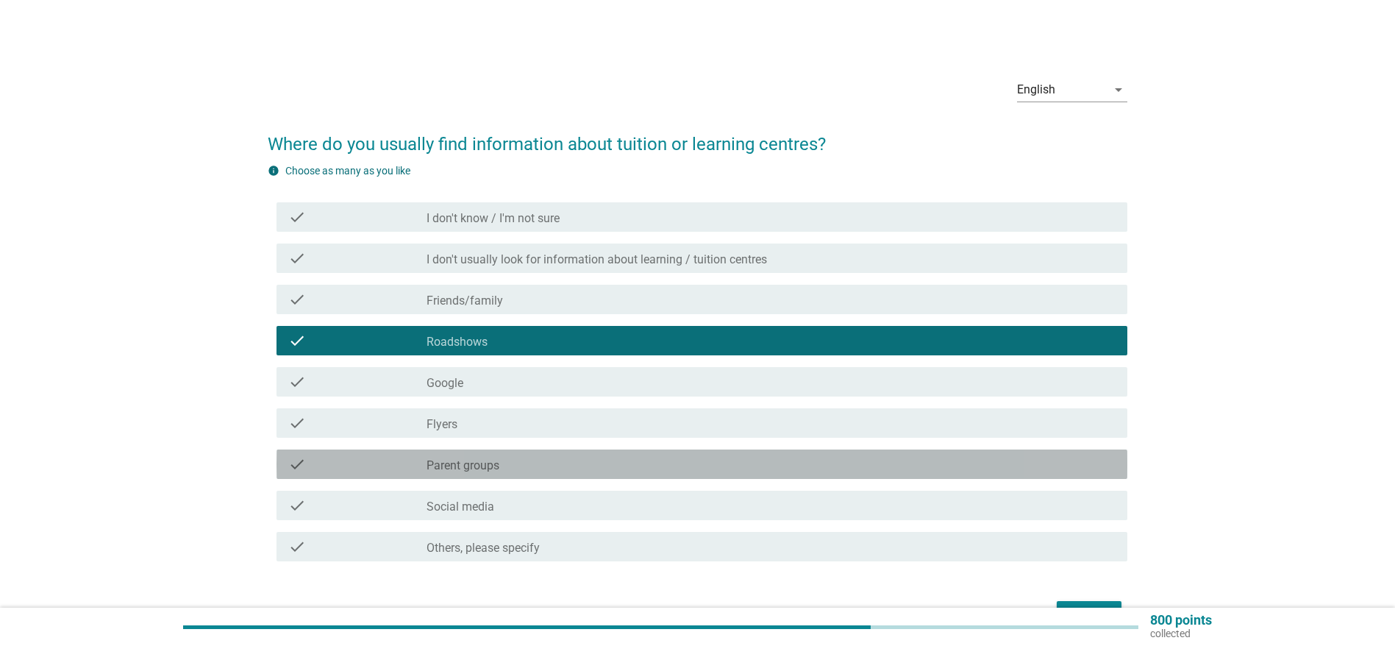
click at [435, 460] on label "Parent groups" at bounding box center [463, 465] width 73 height 15
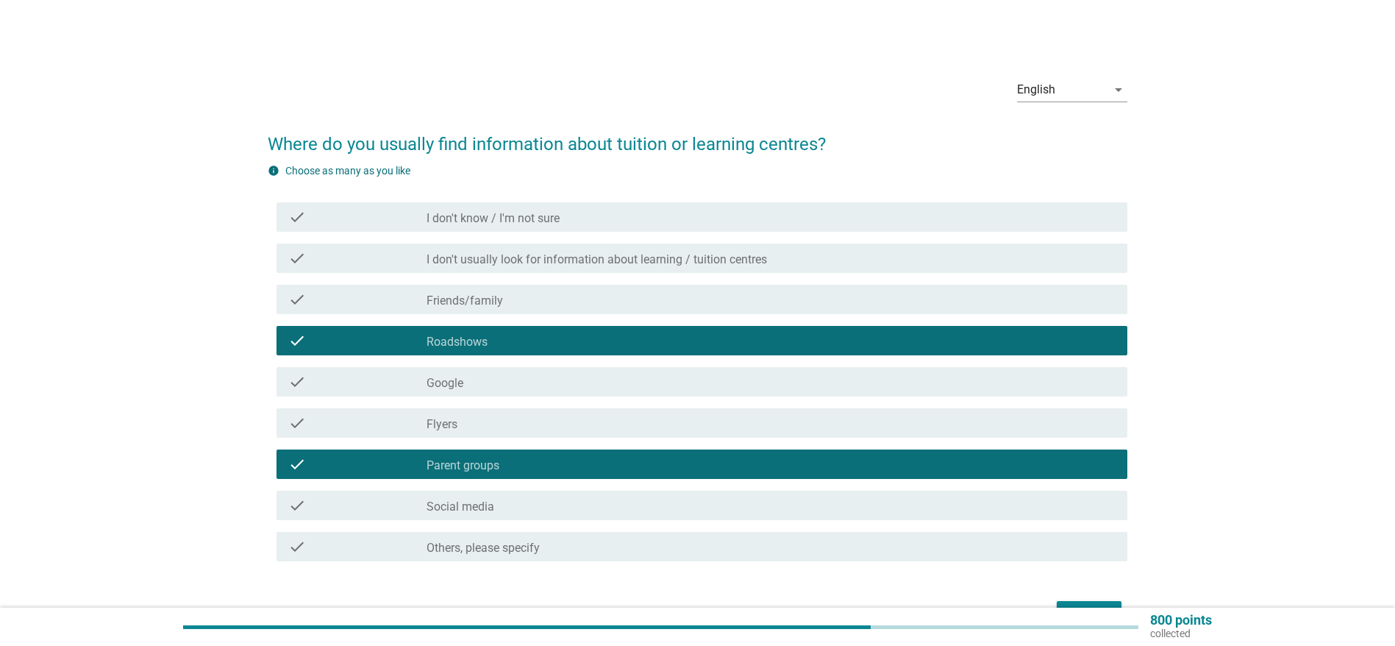
click at [432, 491] on div "check check_box_outline_blank Social media" at bounding box center [702, 505] width 851 height 29
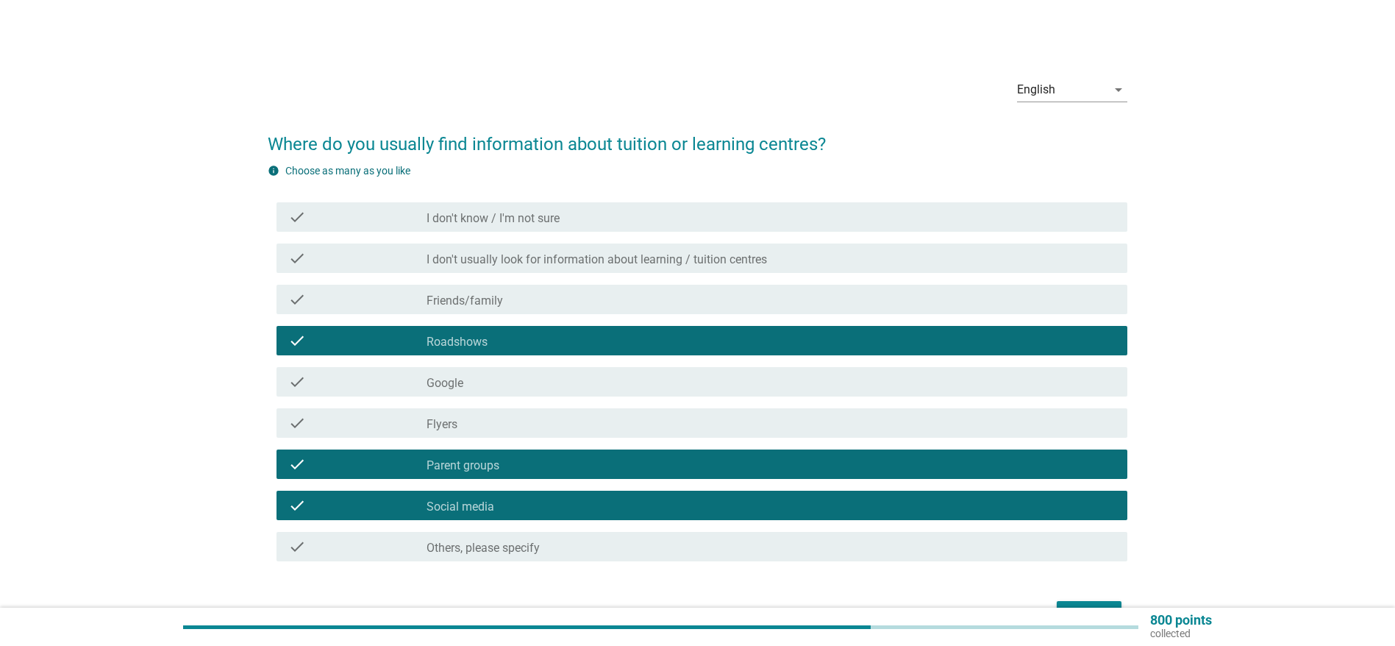
scroll to position [90, 0]
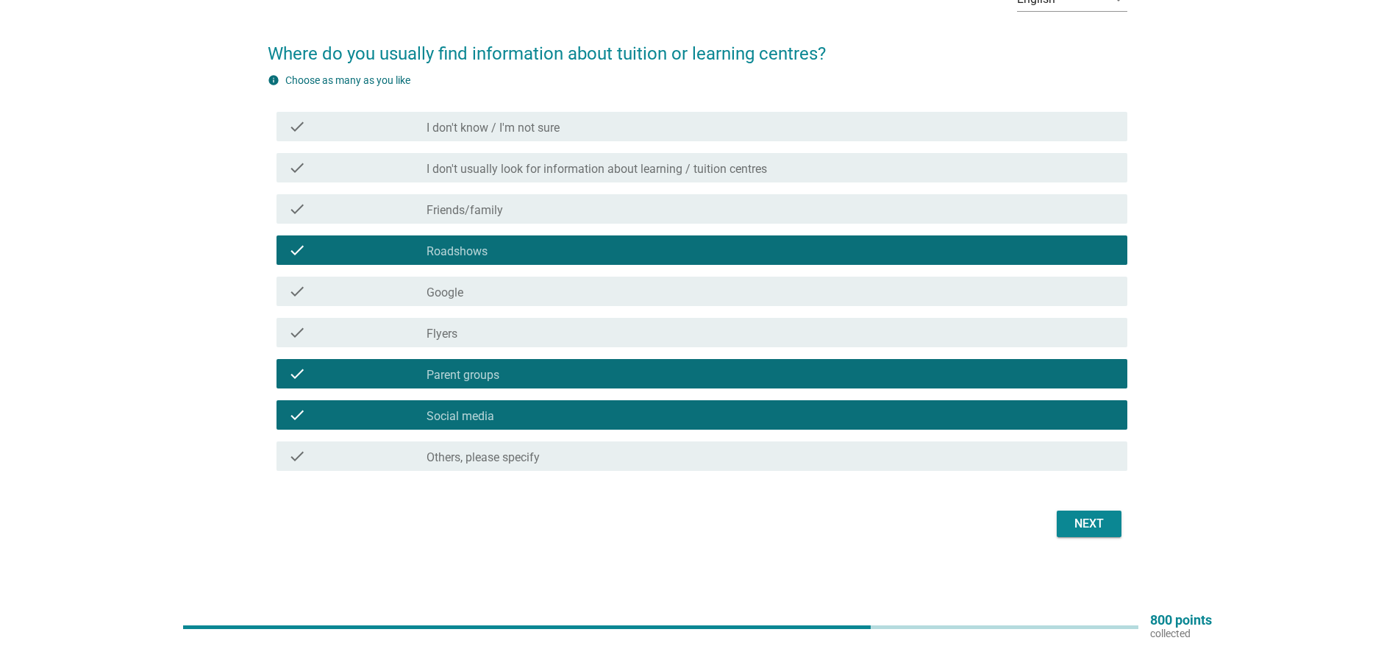
click at [1101, 524] on div "Next" at bounding box center [1089, 524] width 41 height 18
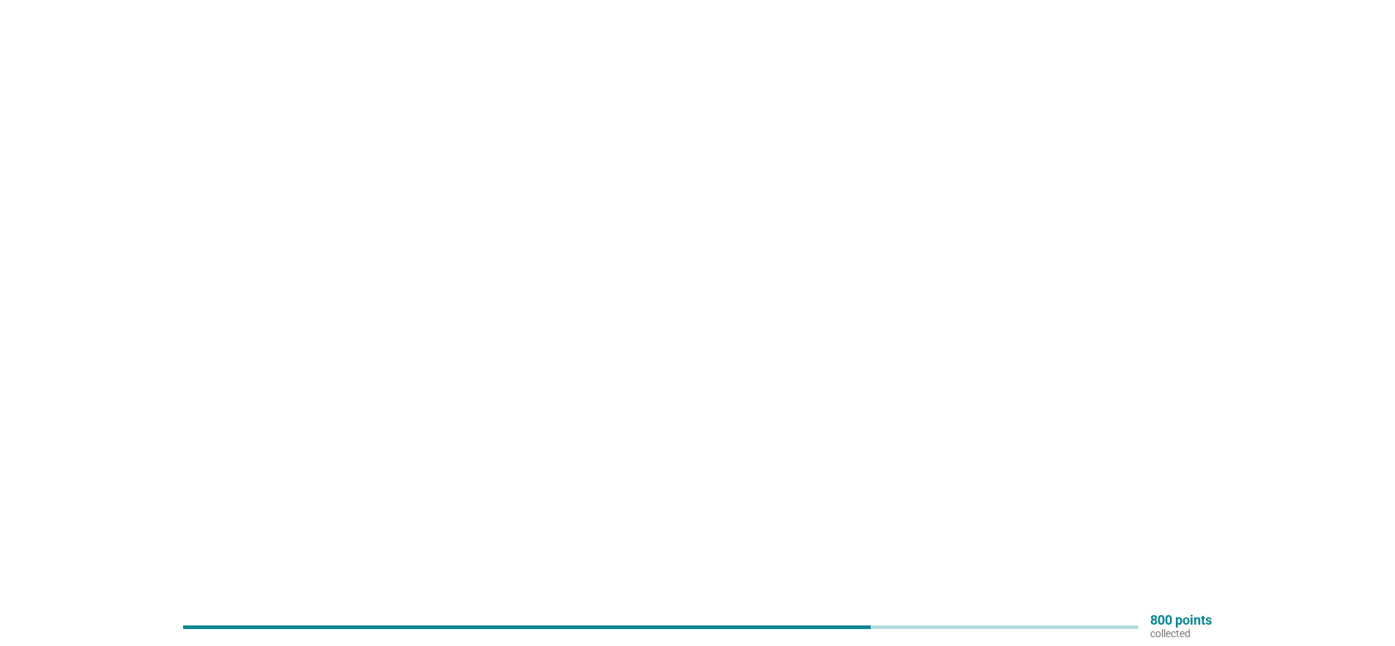
scroll to position [0, 0]
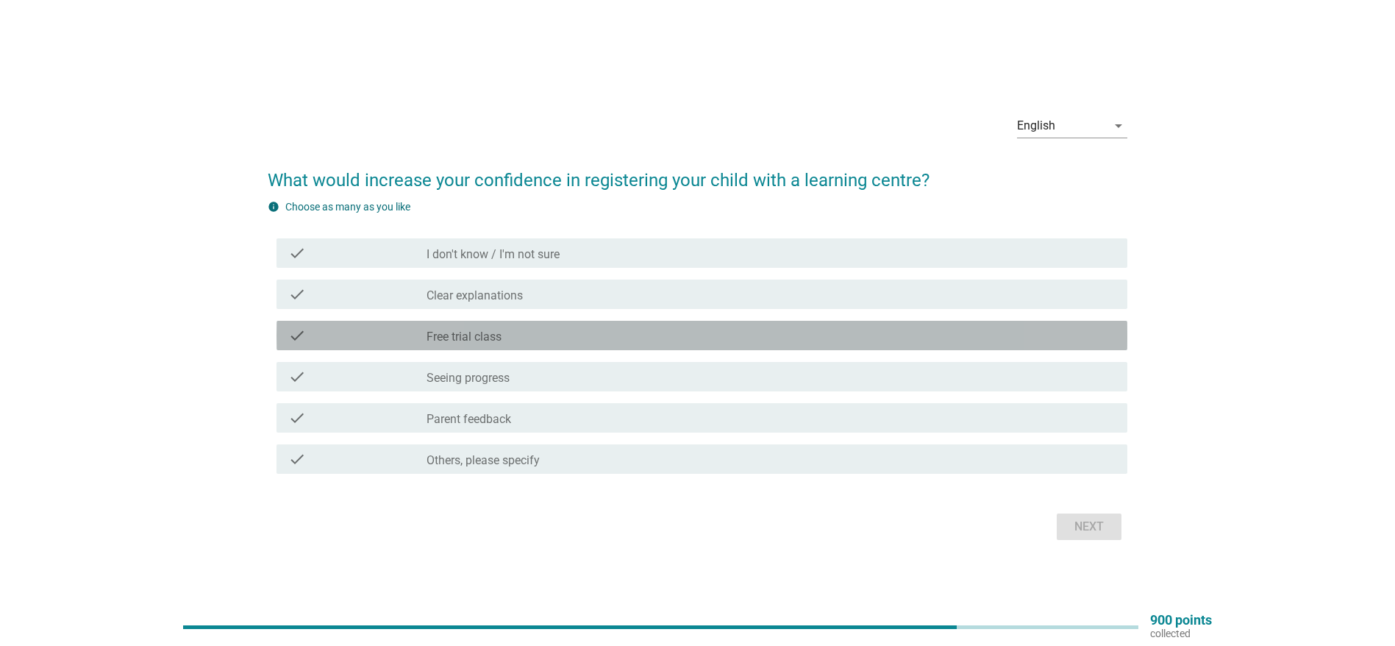
click at [477, 334] on label "Free trial class" at bounding box center [464, 336] width 75 height 15
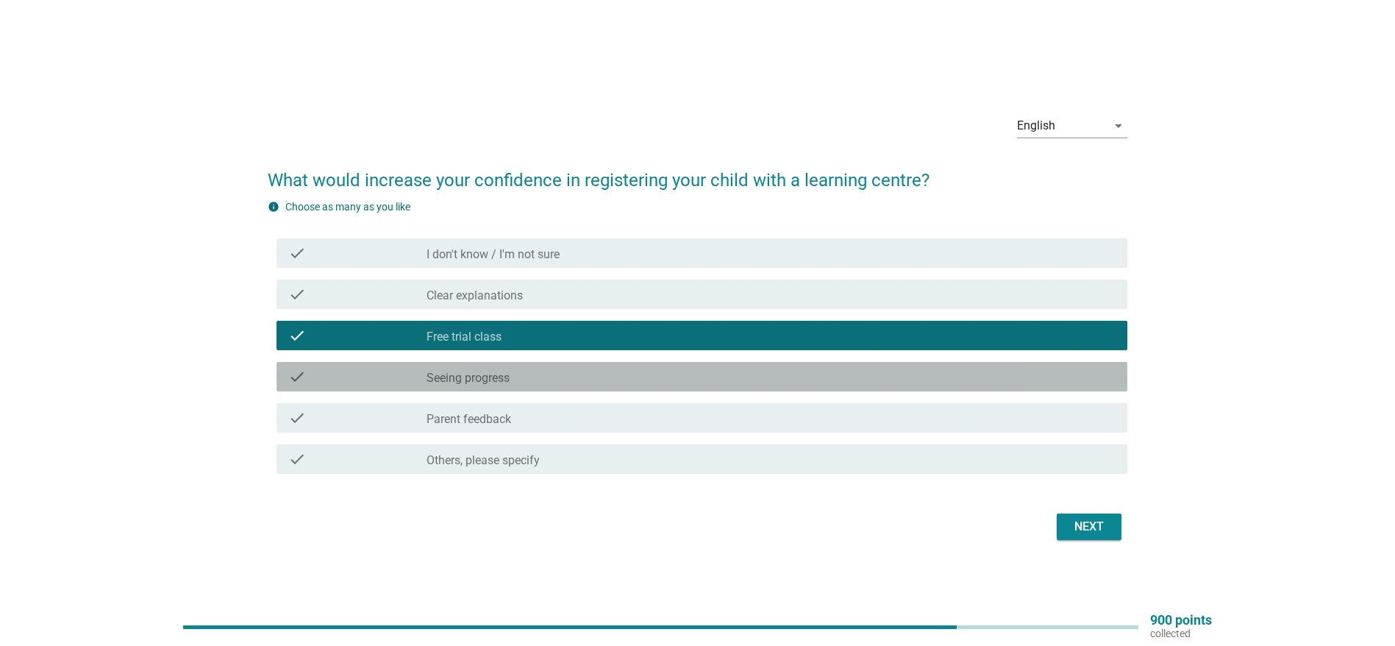
click at [470, 379] on label "Seeing progress" at bounding box center [468, 378] width 83 height 15
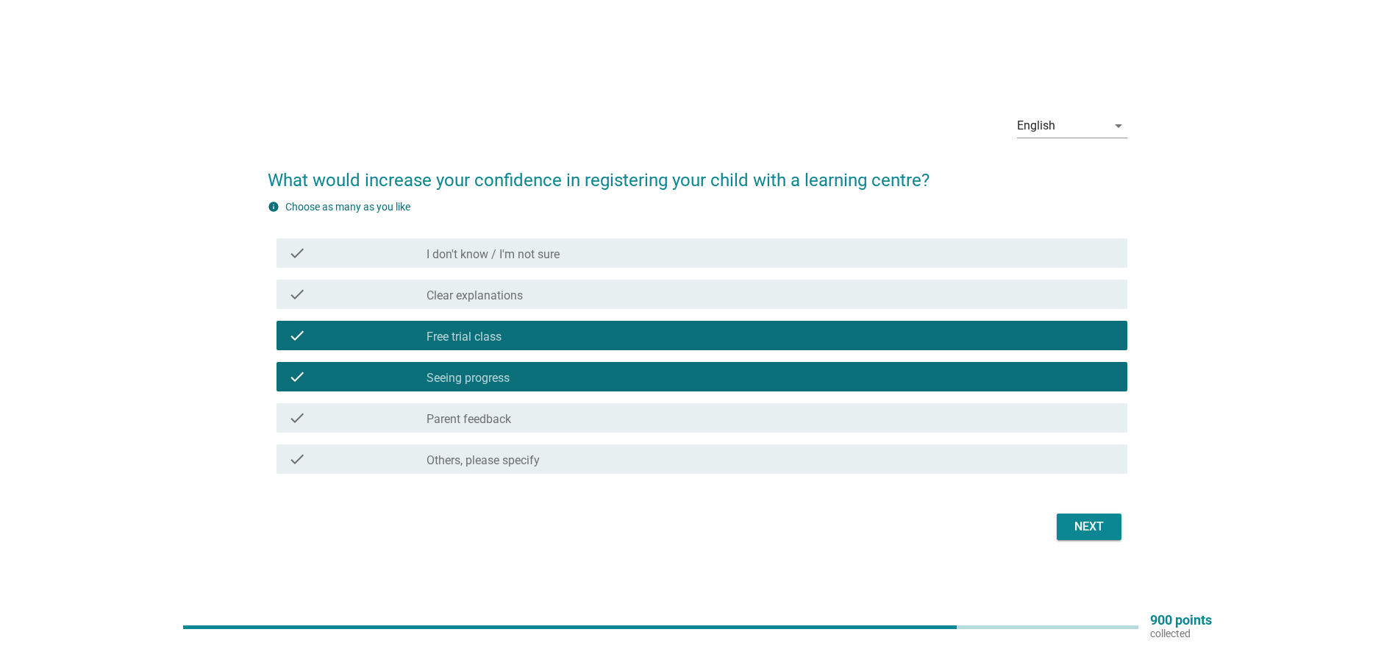
click at [465, 290] on label "Clear explanations" at bounding box center [475, 295] width 96 height 15
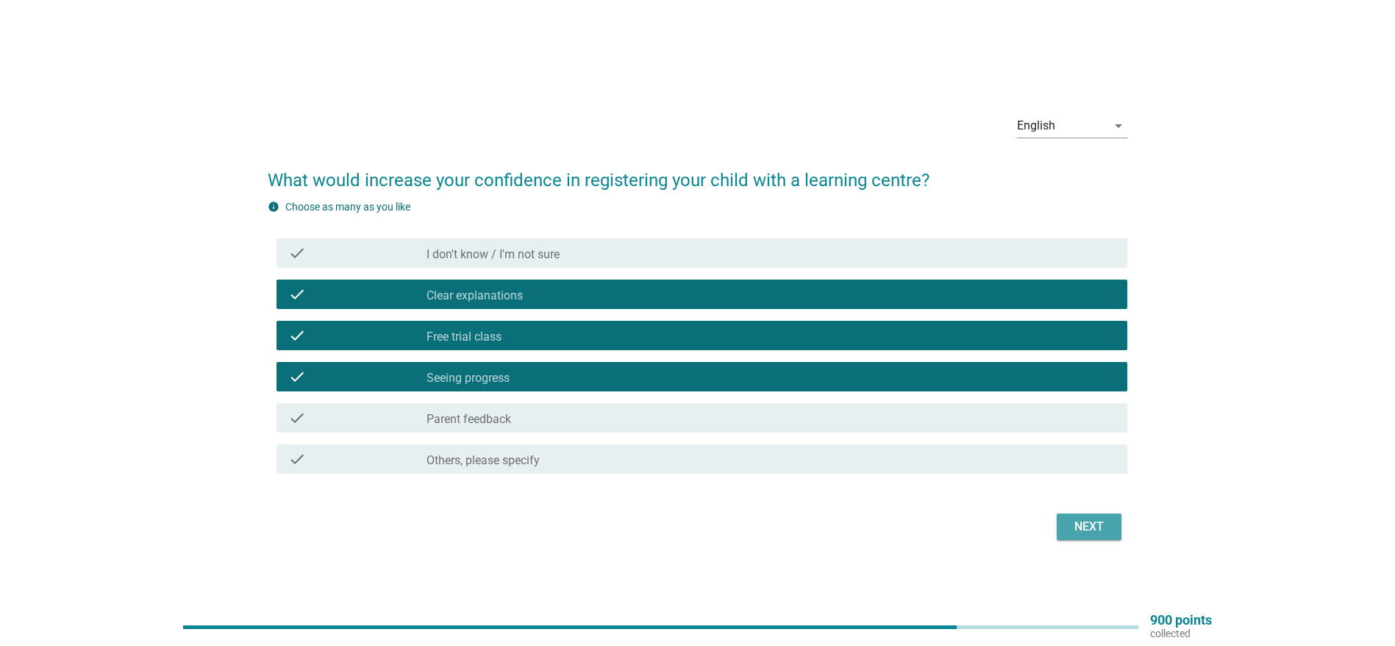
click at [1097, 523] on div "Next" at bounding box center [1089, 527] width 41 height 18
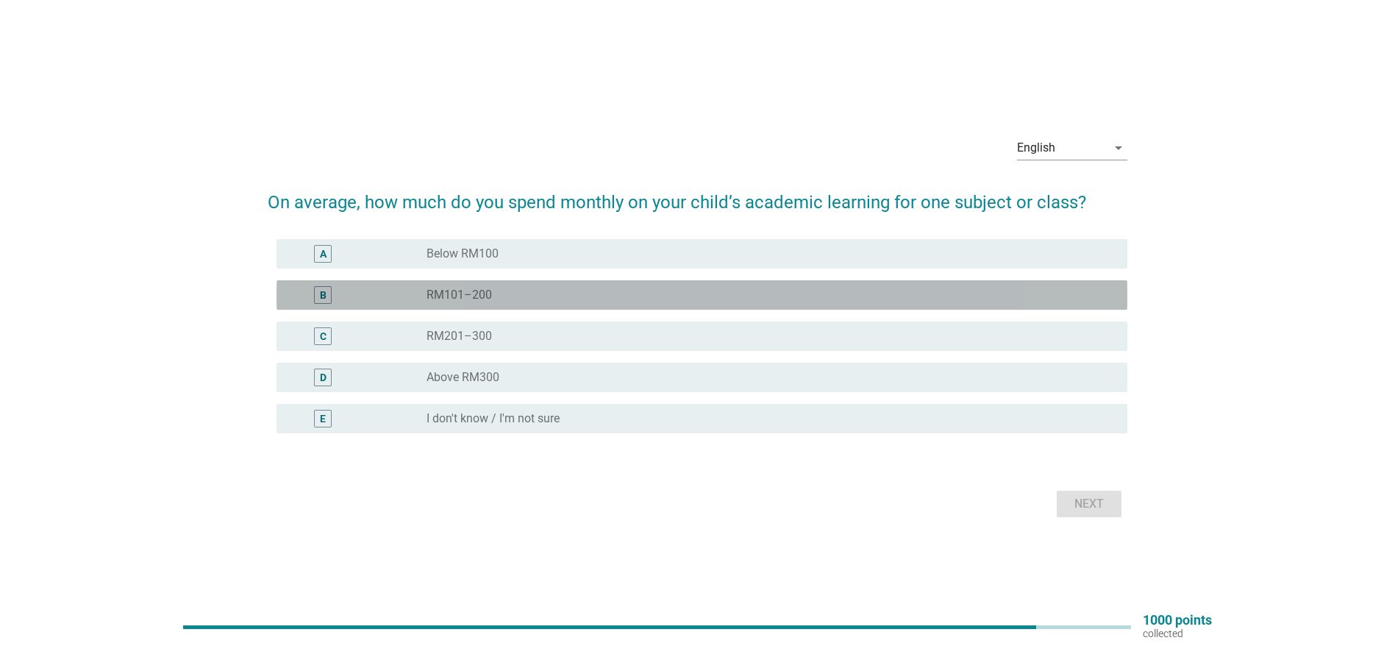
click at [433, 288] on label "RM101–200" at bounding box center [459, 295] width 65 height 15
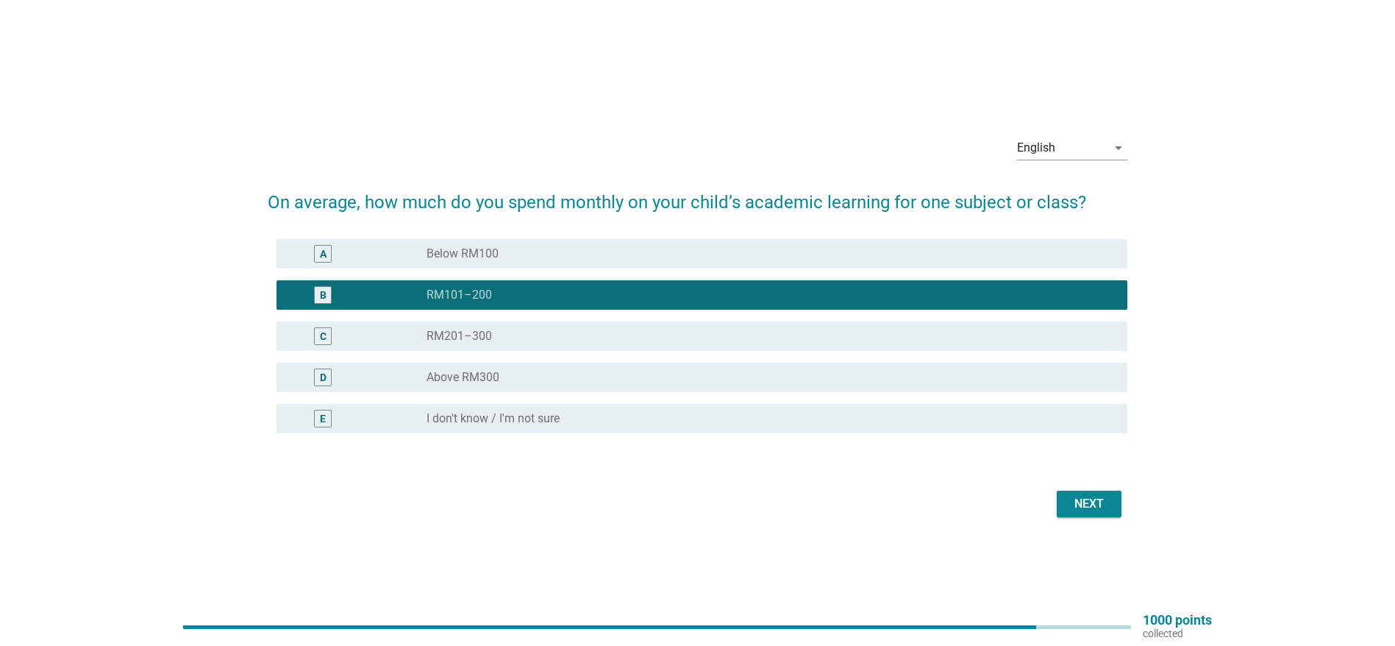
click at [1085, 501] on div "Next" at bounding box center [1089, 504] width 41 height 18
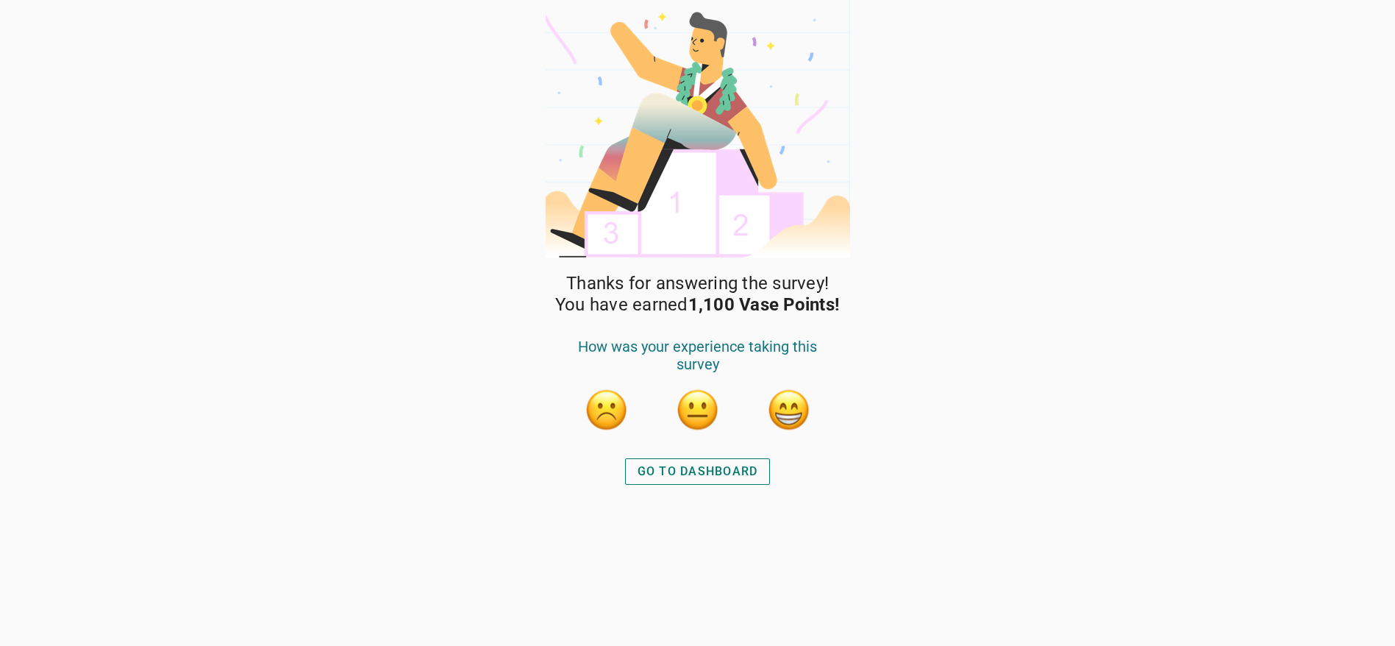
click at [789, 412] on button "button" at bounding box center [789, 410] width 44 height 44
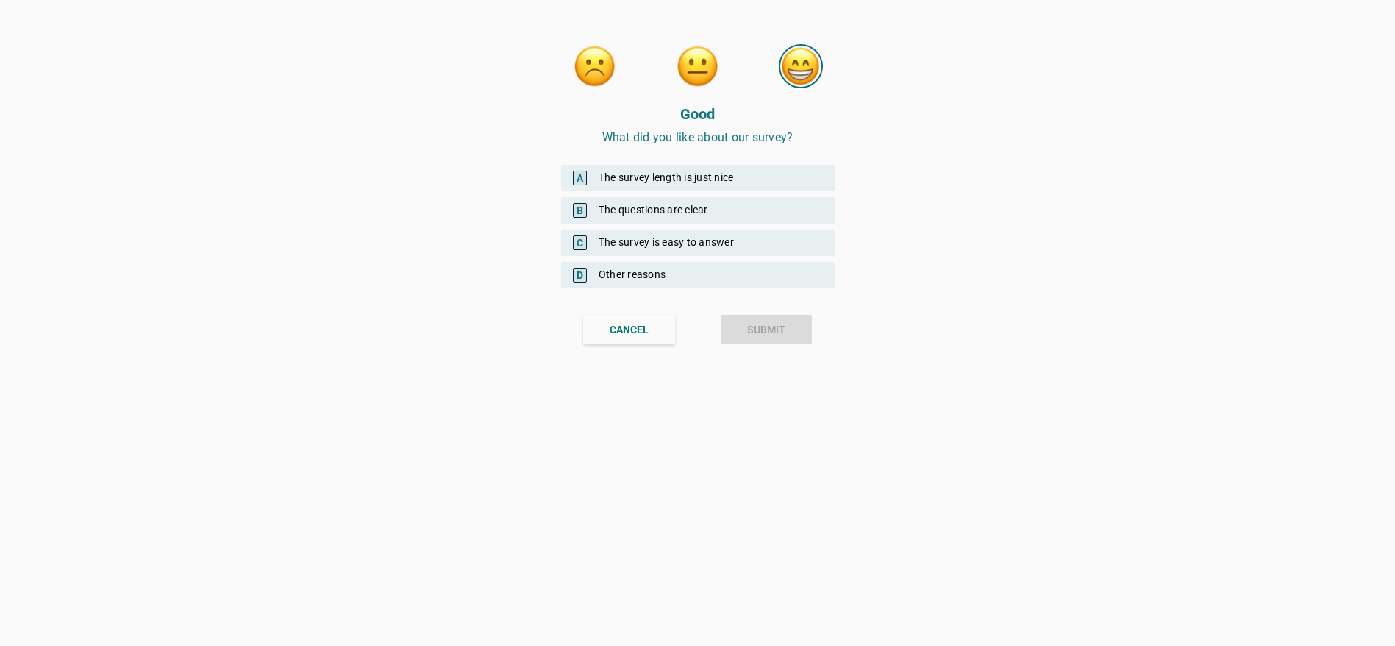
click at [657, 172] on div "A The survey length is just nice" at bounding box center [698, 178] width 274 height 26
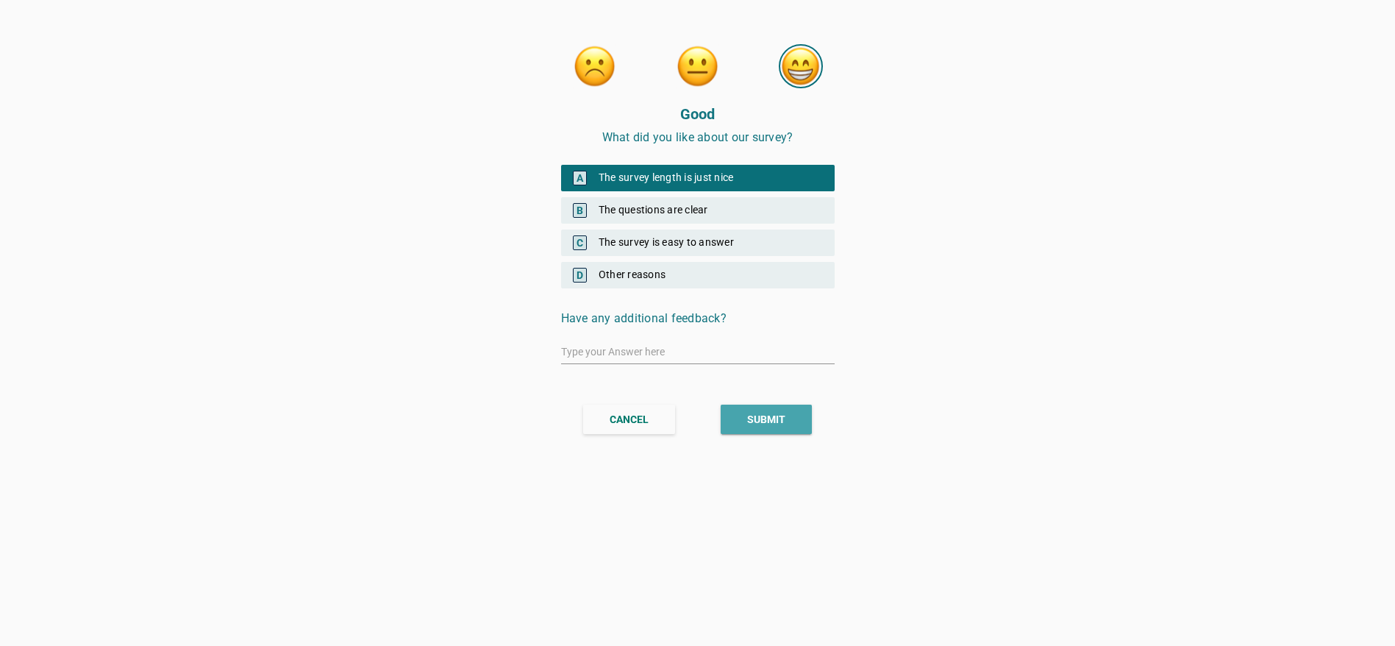
click at [741, 418] on button "SUBMIT" at bounding box center [766, 418] width 91 height 29
